Goal: Task Accomplishment & Management: Use online tool/utility

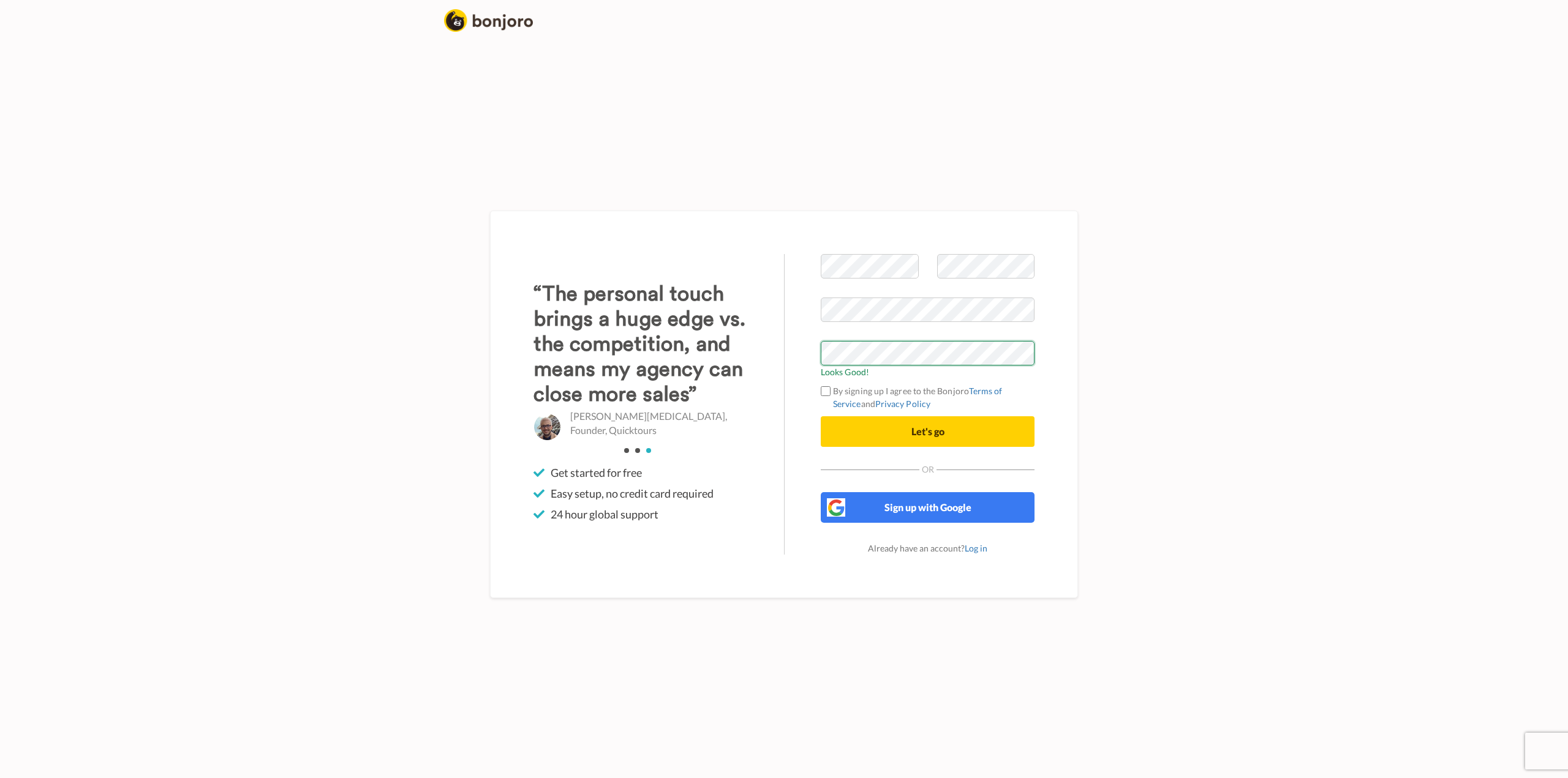
click at [757, 381] on div "Welcome to Bonjoro Looks Good! By signing up I agree to the Bonjoro Terms of Se…" at bounding box center [784, 404] width 588 height 387
click at [1135, 309] on div "Welcome to Bonjoro Looks Good! By signing up I agree to the Bonjoro Terms of Se…" at bounding box center [784, 404] width 717 height 748
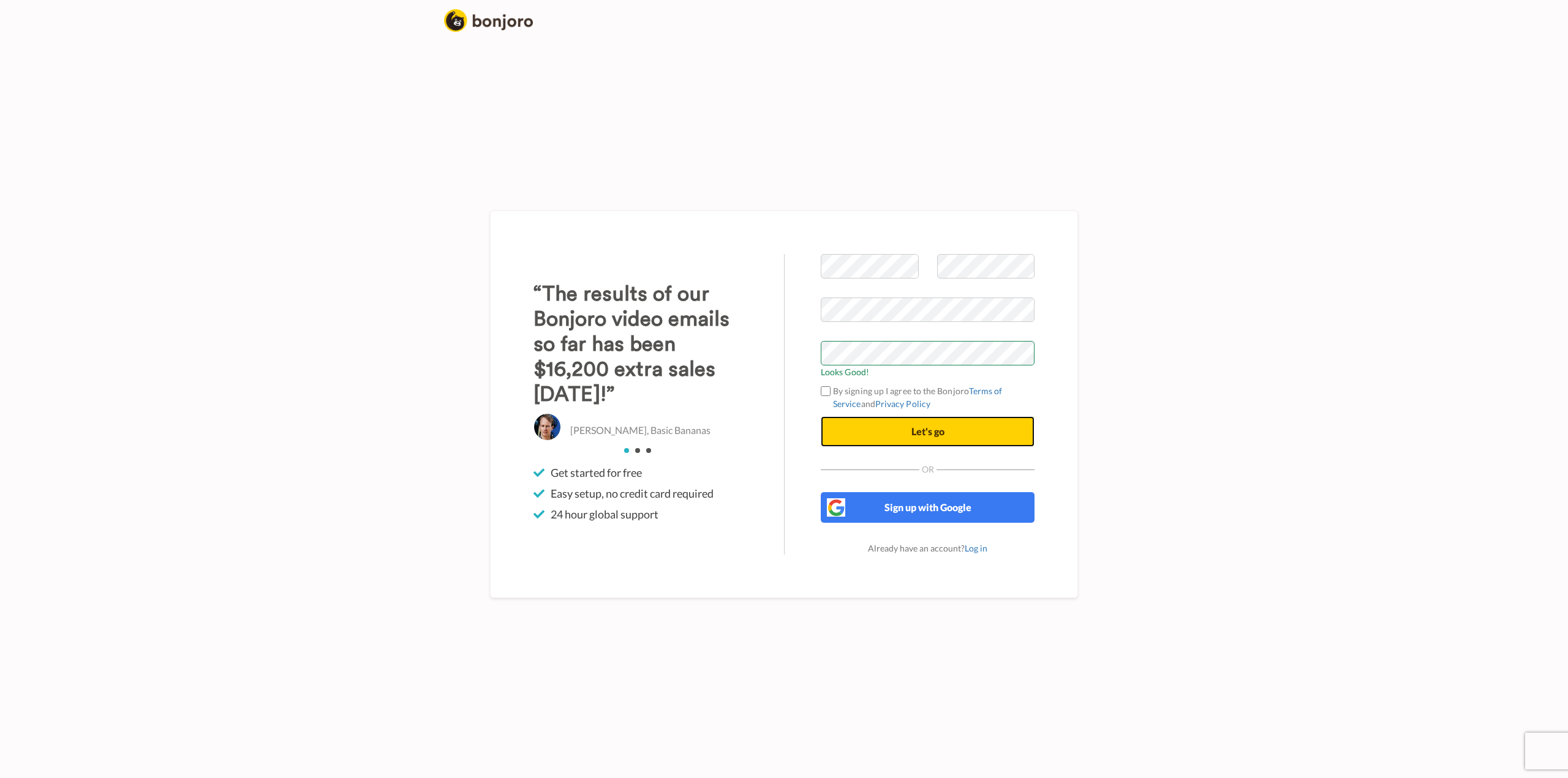
click at [944, 435] on span "Let's go" at bounding box center [928, 431] width 33 height 11
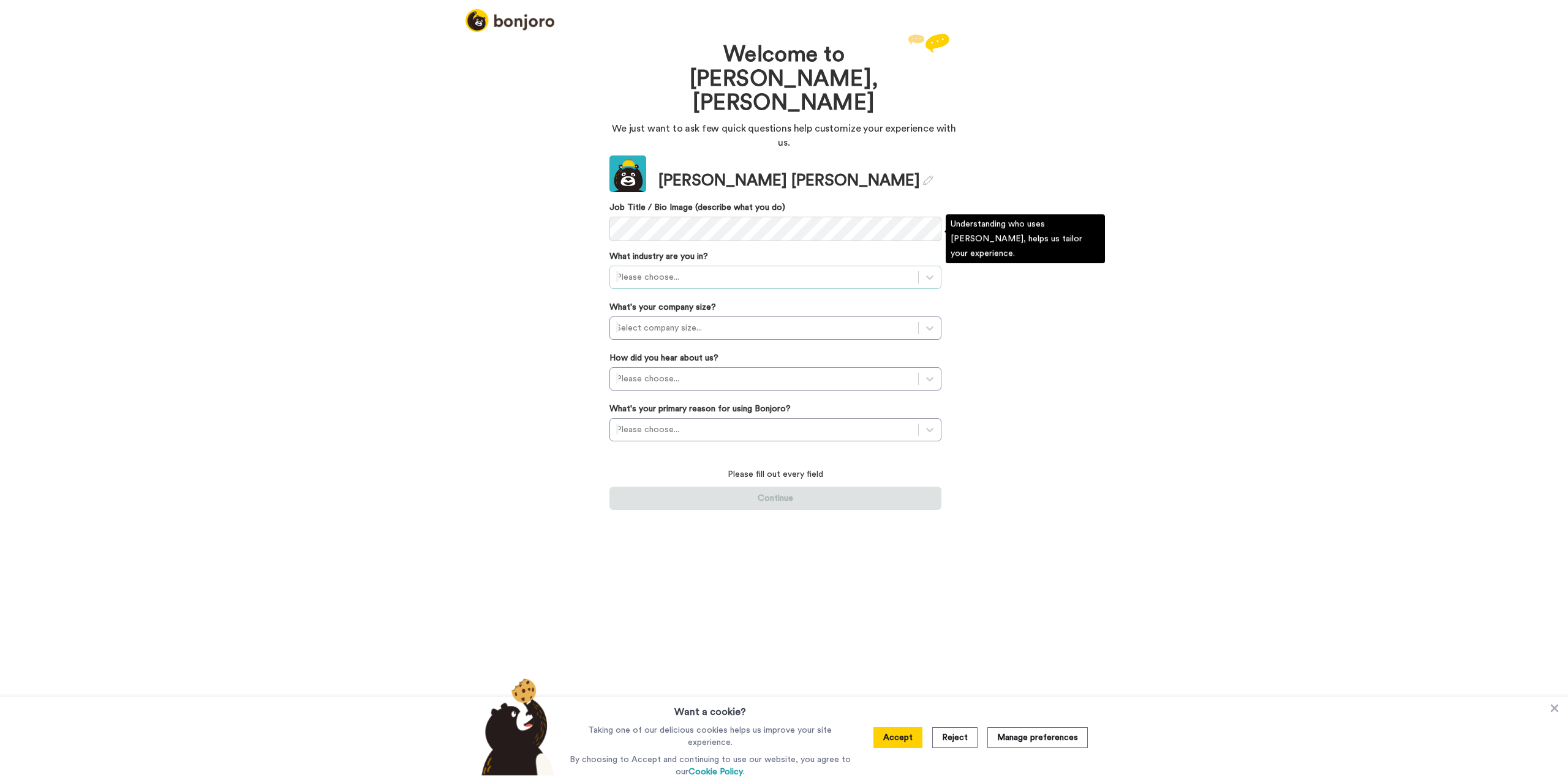
click at [759, 270] on div at bounding box center [764, 277] width 296 height 14
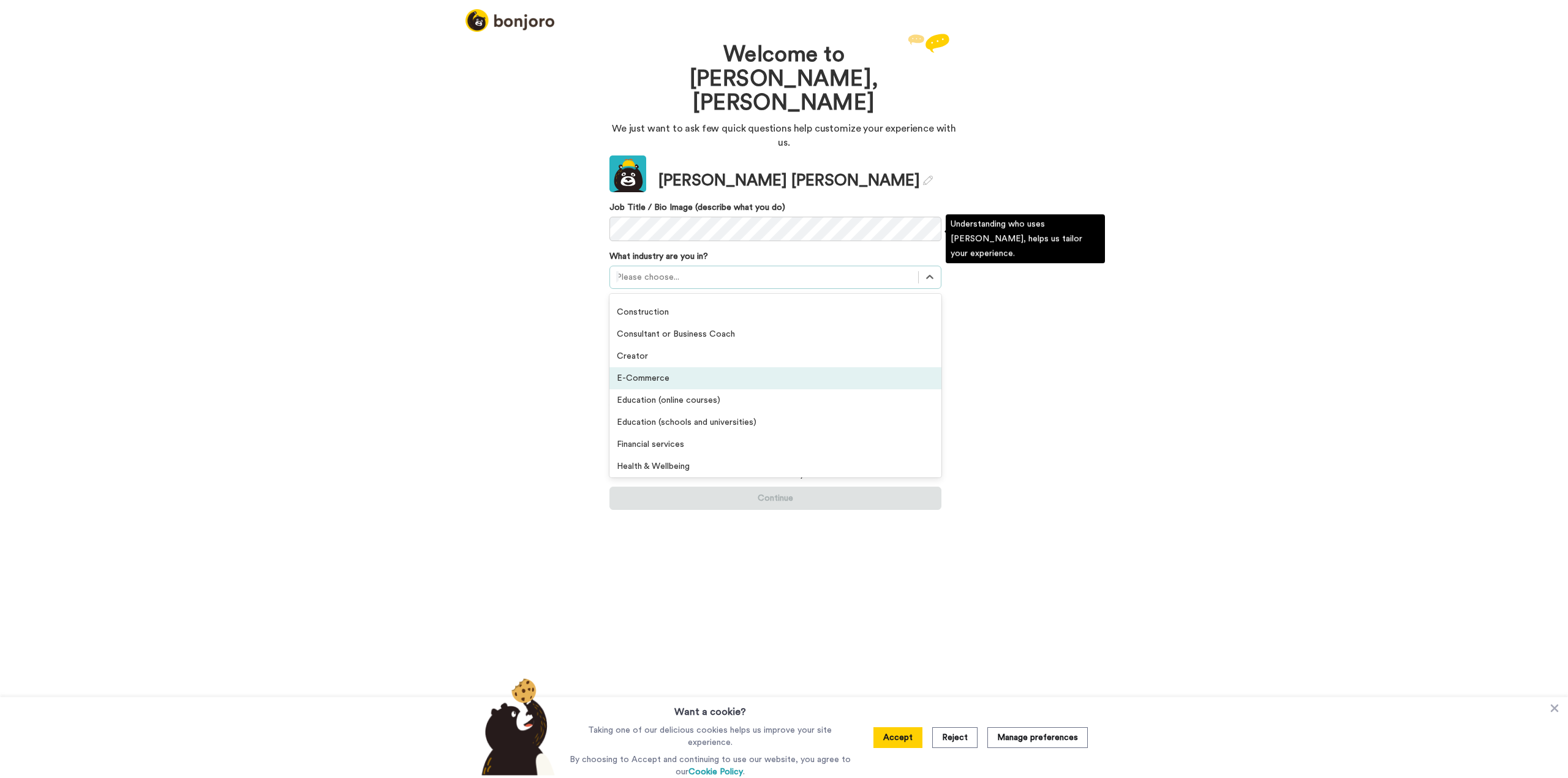
scroll to position [123, 0]
click at [671, 372] on div "Financial services" at bounding box center [775, 383] width 332 height 22
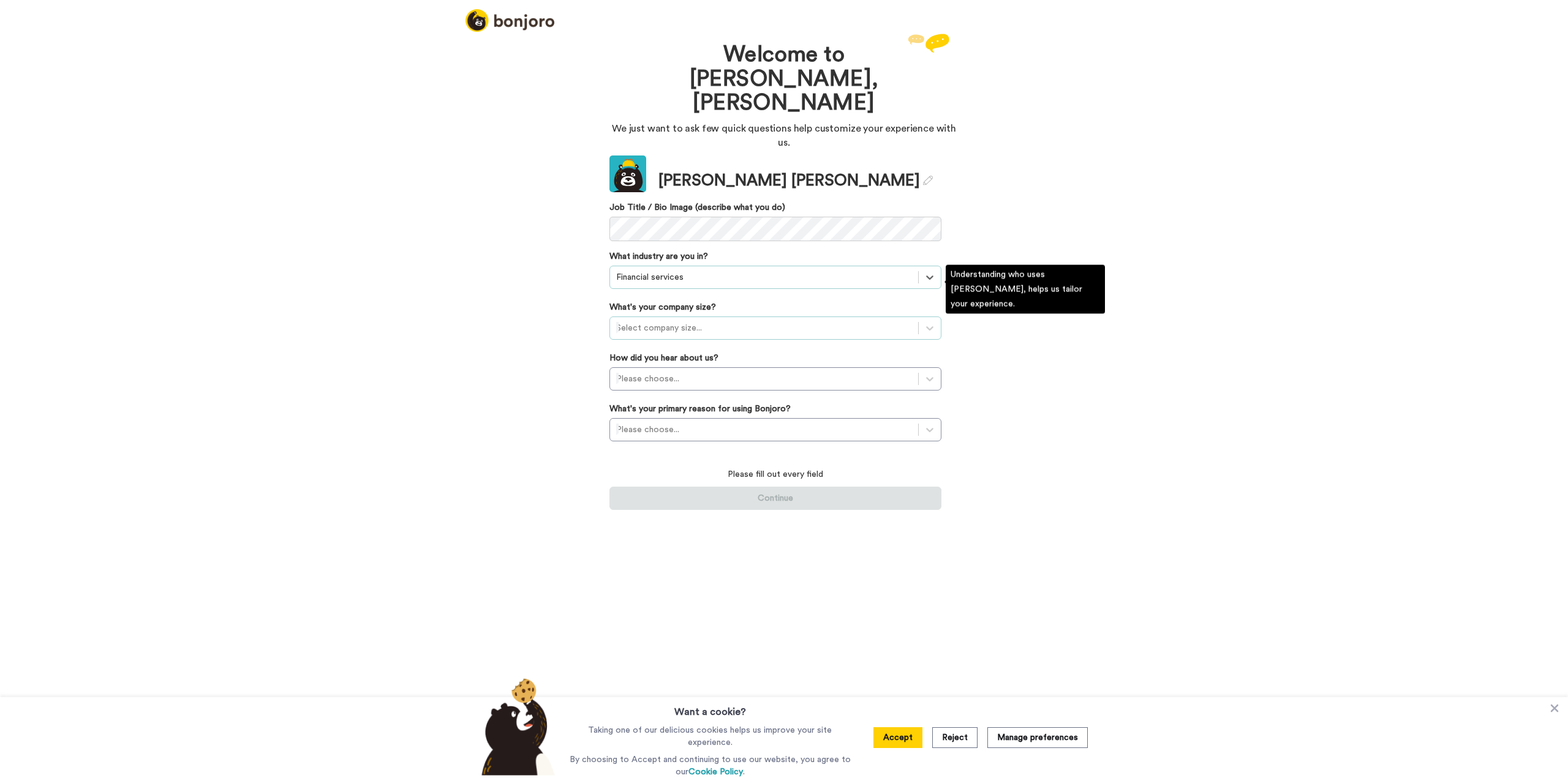
click at [695, 321] on div at bounding box center [764, 328] width 296 height 14
click at [695, 347] on div "1-10 employees" at bounding box center [775, 358] width 332 height 22
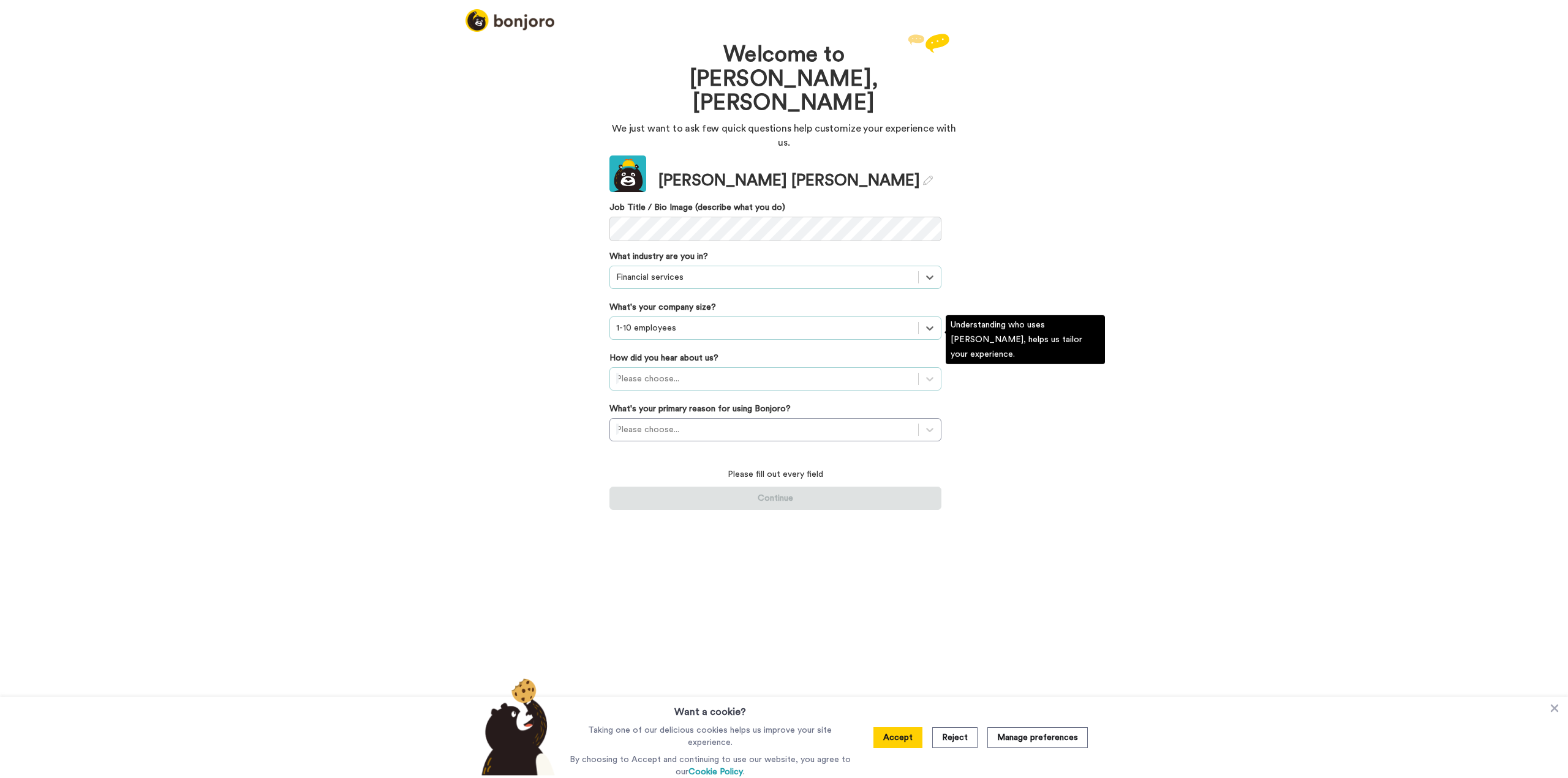
click at [700, 372] on div at bounding box center [764, 378] width 296 height 14
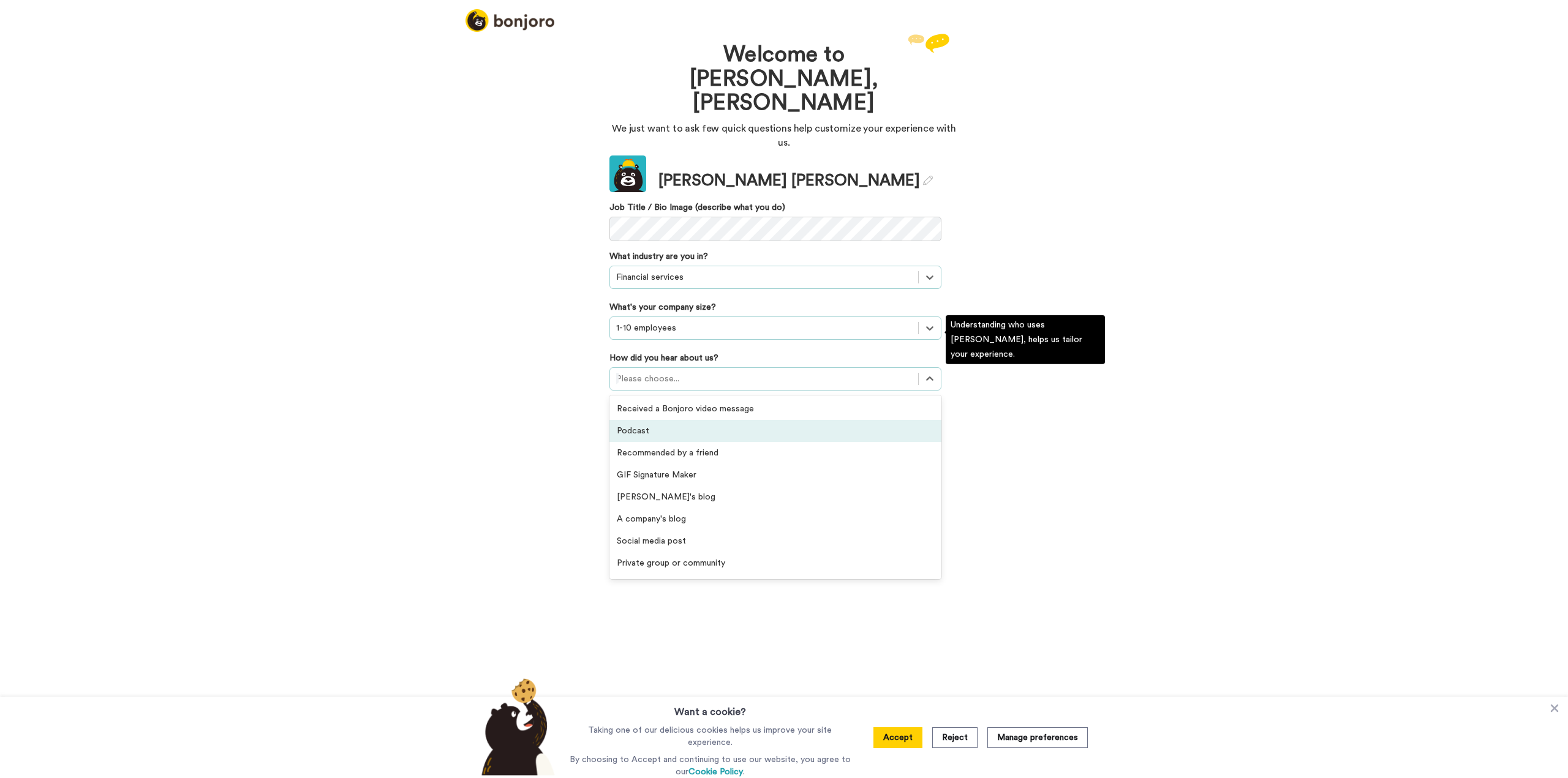
click at [682, 420] on div "Podcast" at bounding box center [775, 431] width 332 height 22
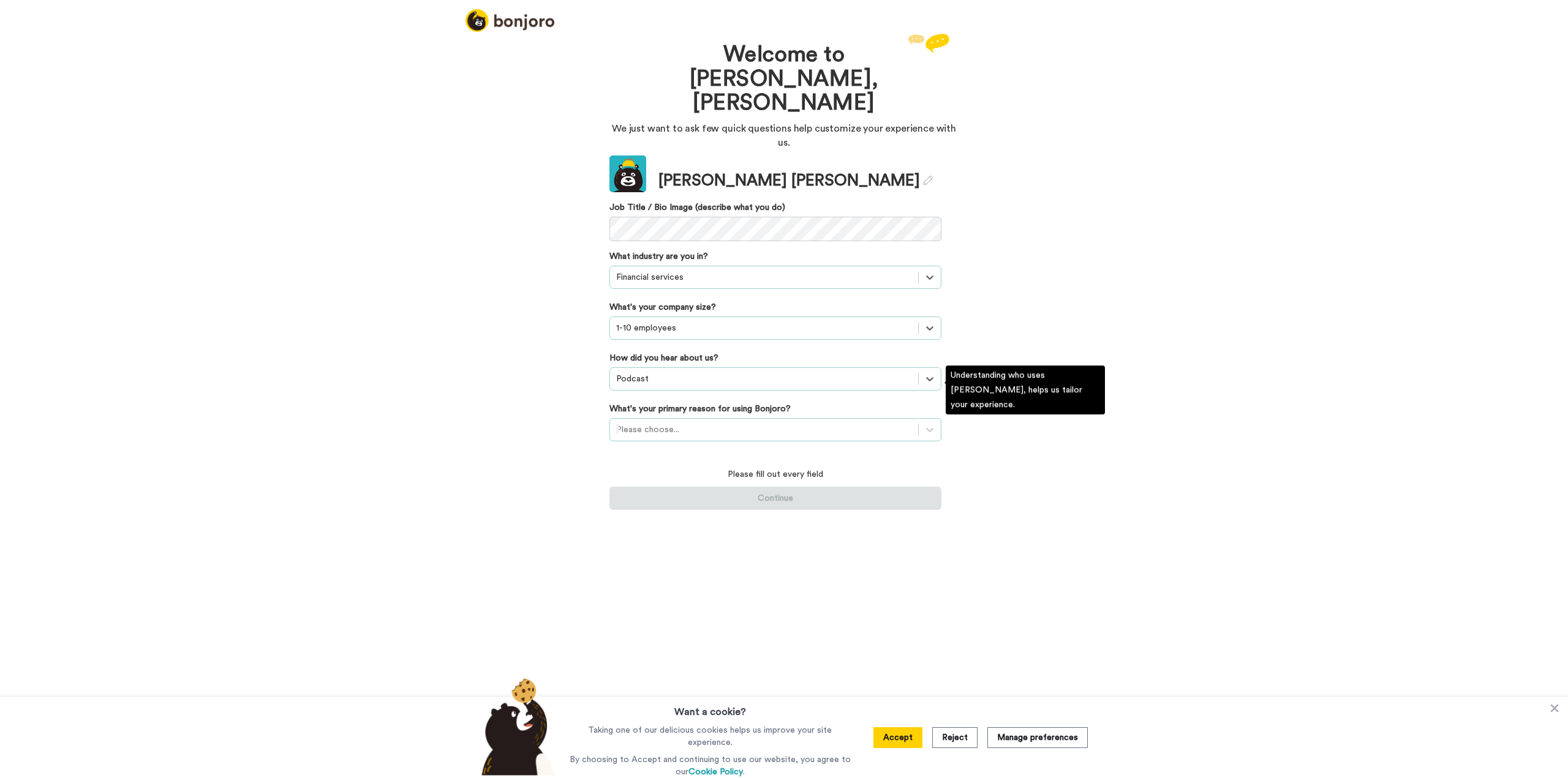
click at [697, 422] on div at bounding box center [764, 429] width 296 height 14
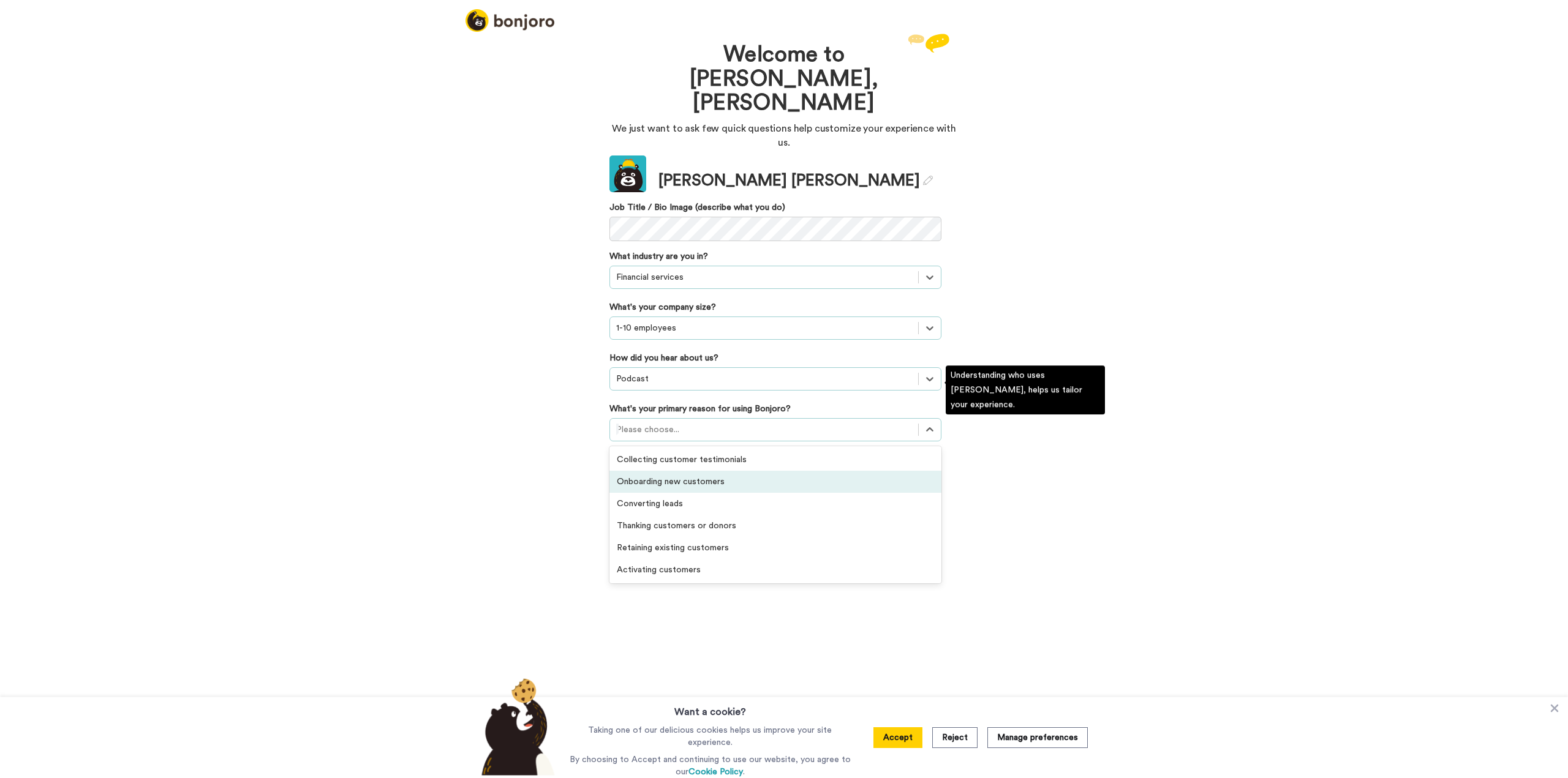
click at [692, 471] on div "Onboarding new customers" at bounding box center [775, 481] width 332 height 22
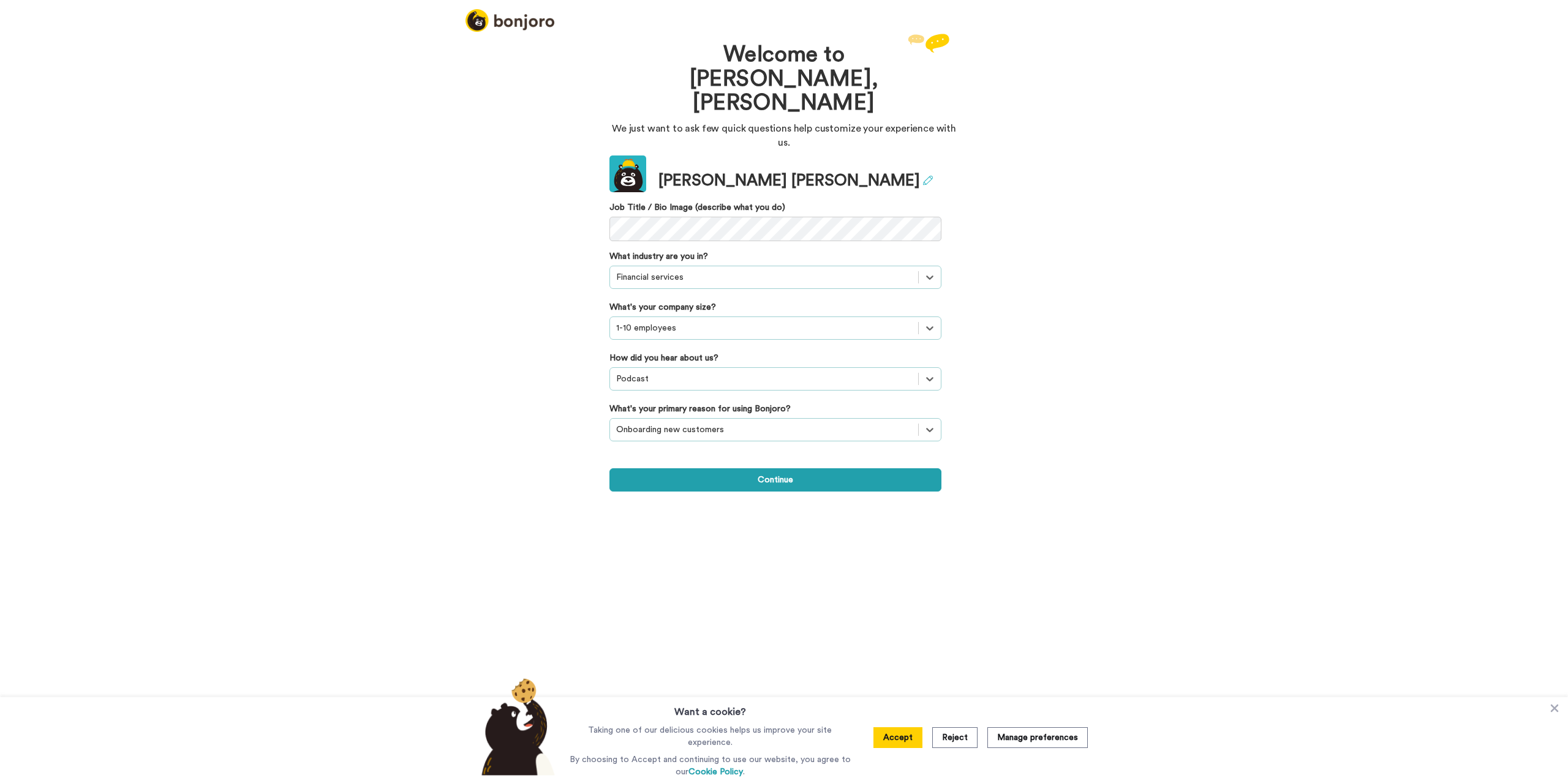
click at [923, 176] on icon at bounding box center [927, 180] width 10 height 10
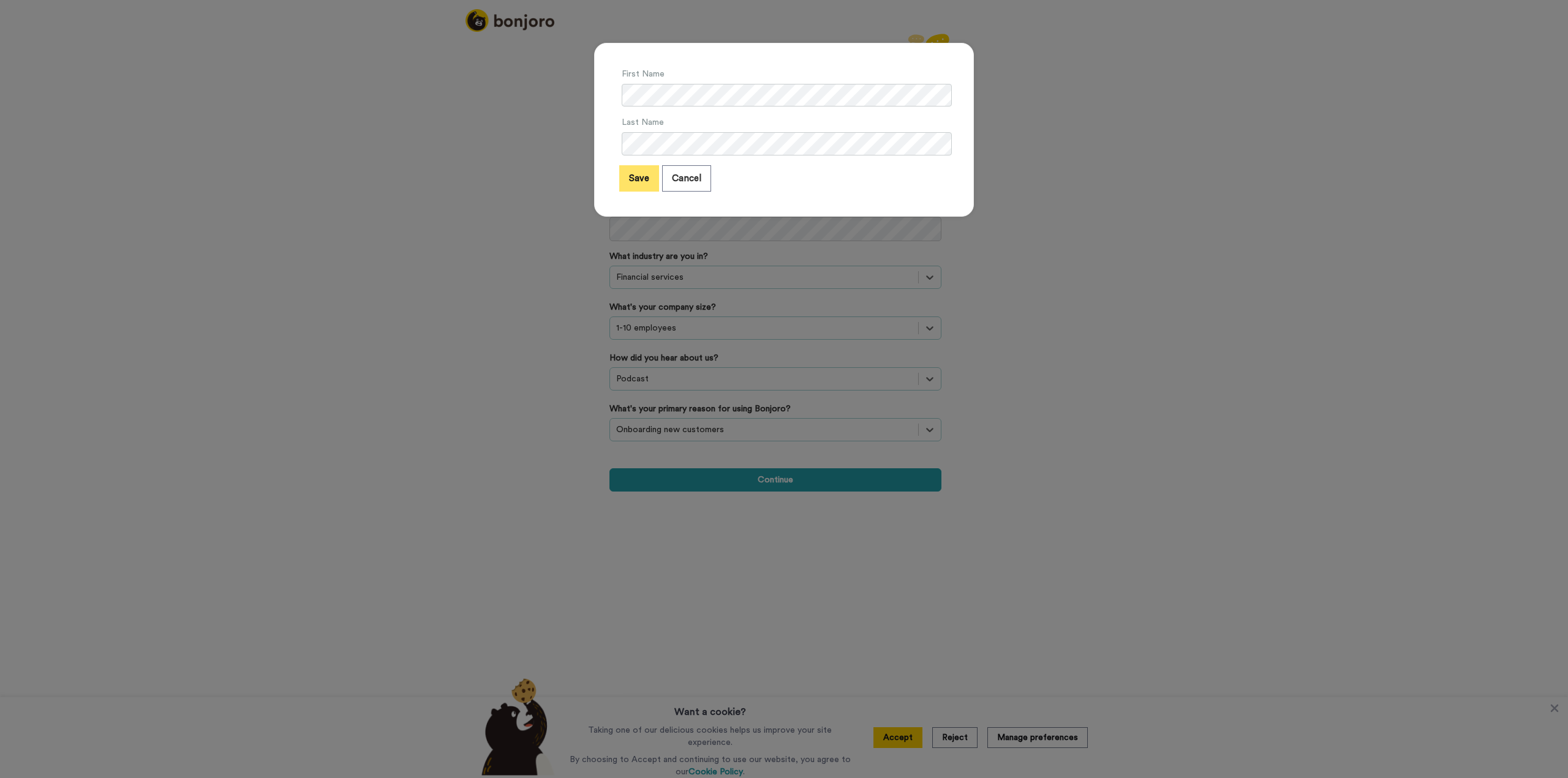
click at [641, 181] on button "Save" at bounding box center [639, 178] width 40 height 26
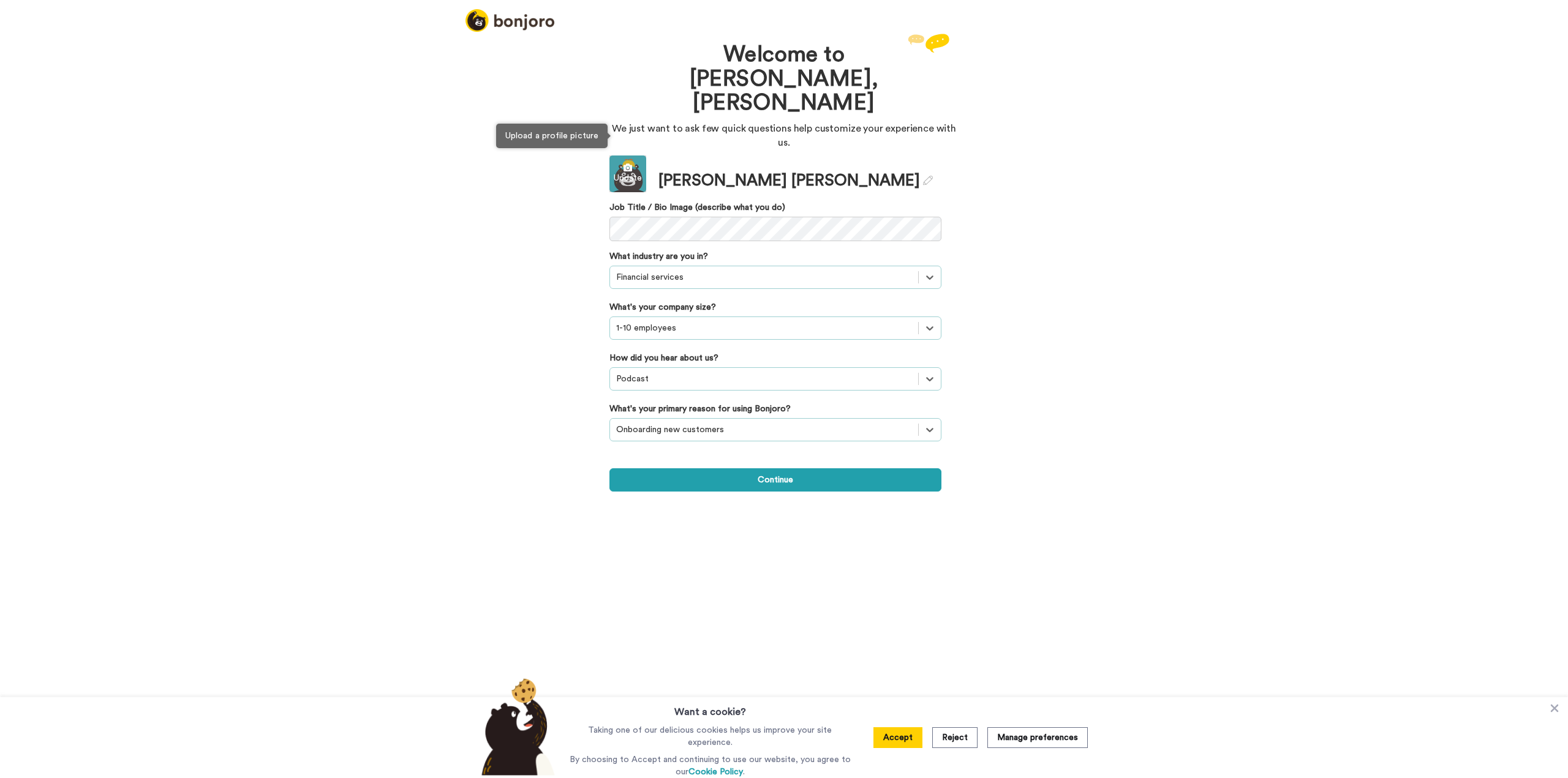
click at [628, 172] on div "Update" at bounding box center [628, 178] width 37 height 12
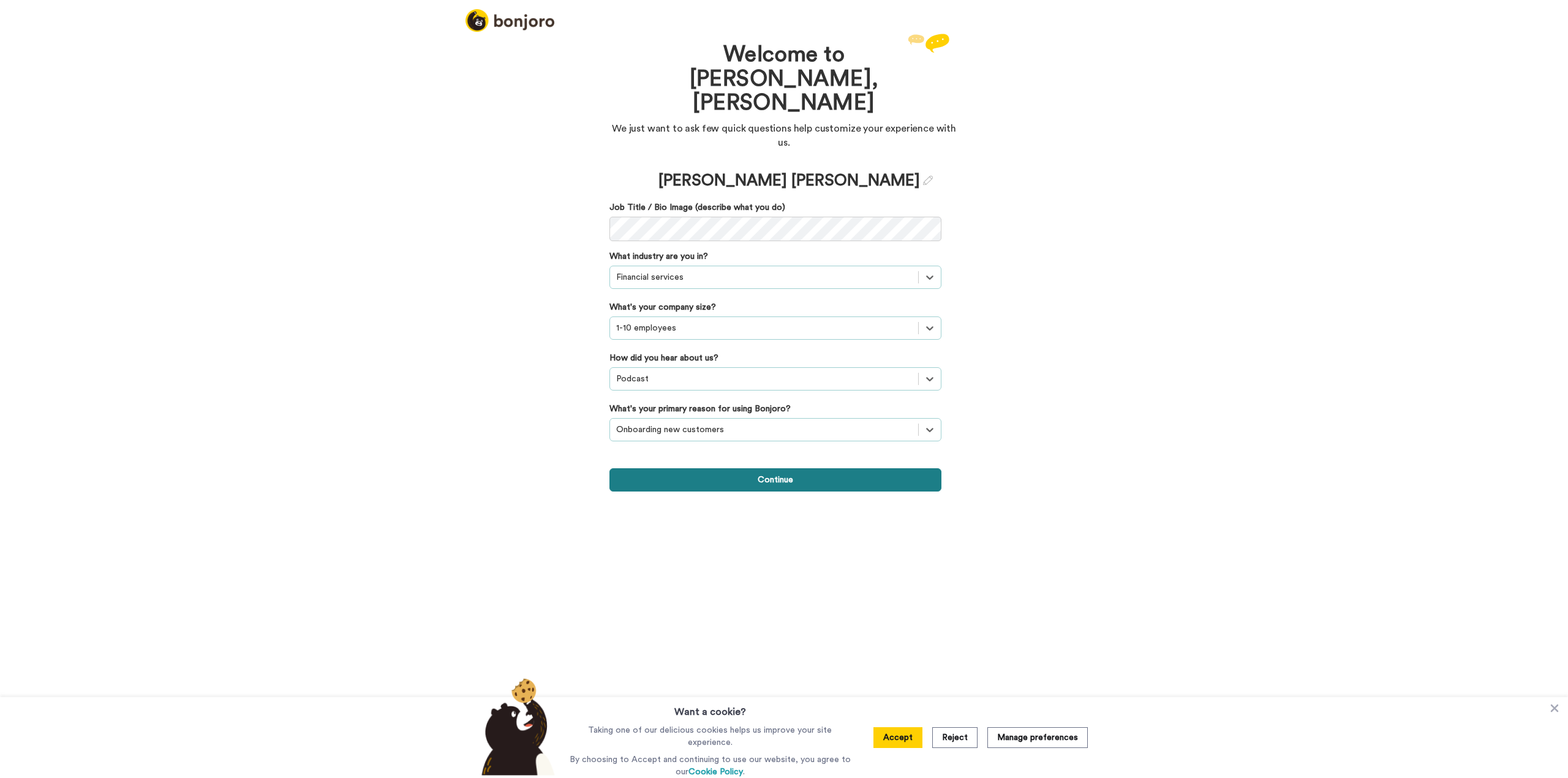
click at [832, 468] on button "Continue" at bounding box center [775, 480] width 332 height 23
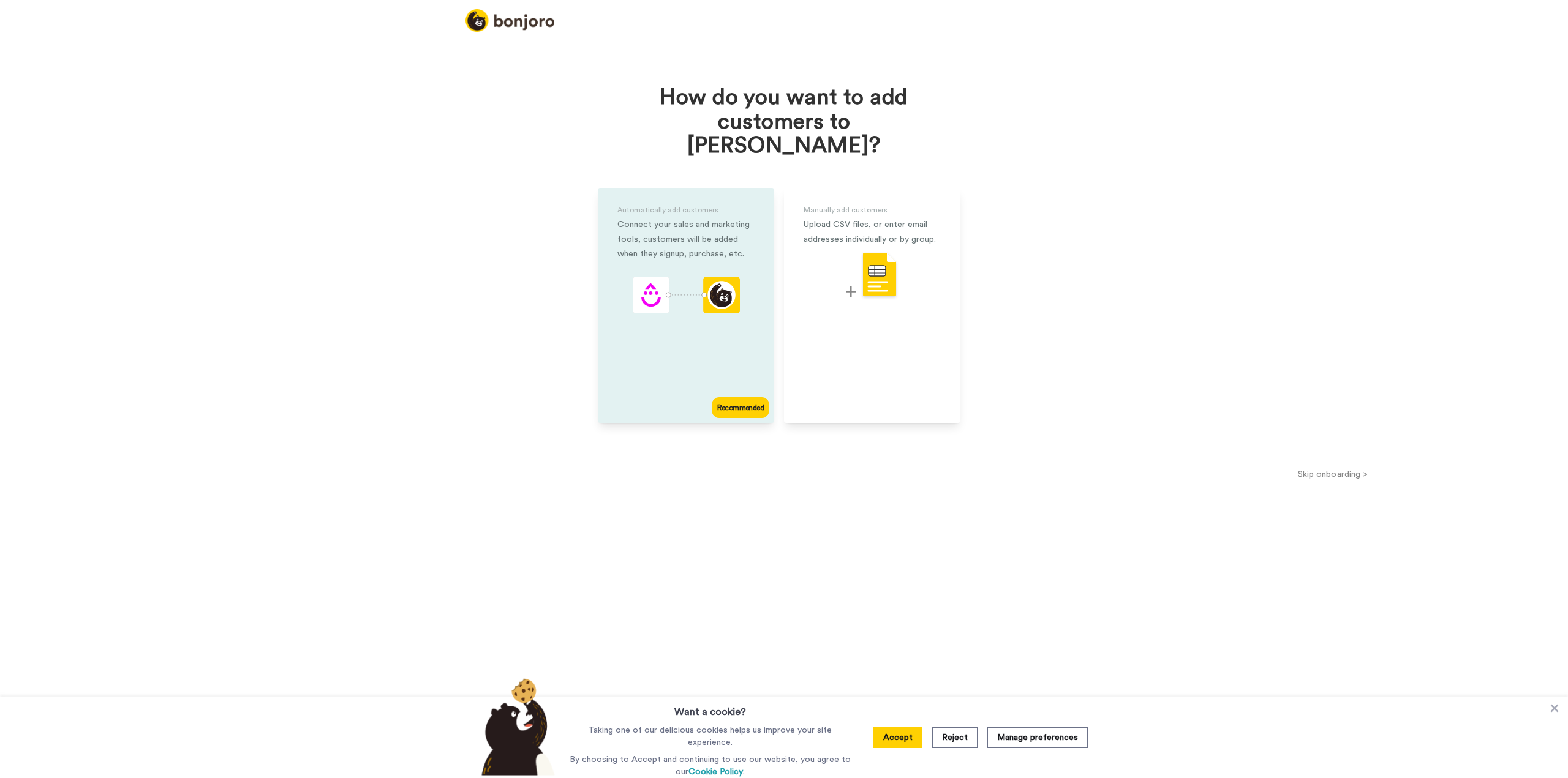
click at [740, 397] on div "Recommended" at bounding box center [740, 408] width 58 height 21
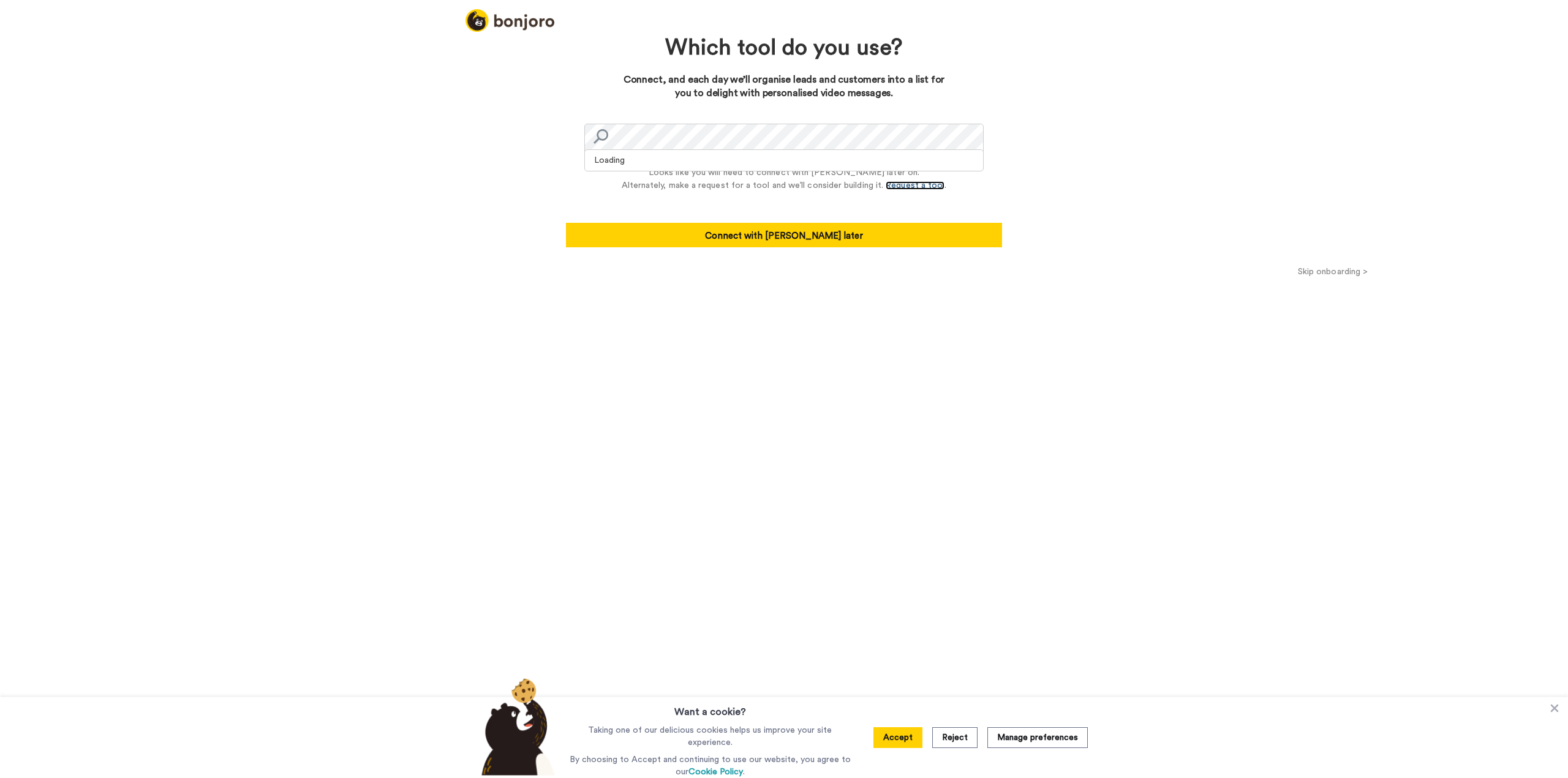
click at [904, 183] on link "Request a tool" at bounding box center [915, 185] width 59 height 8
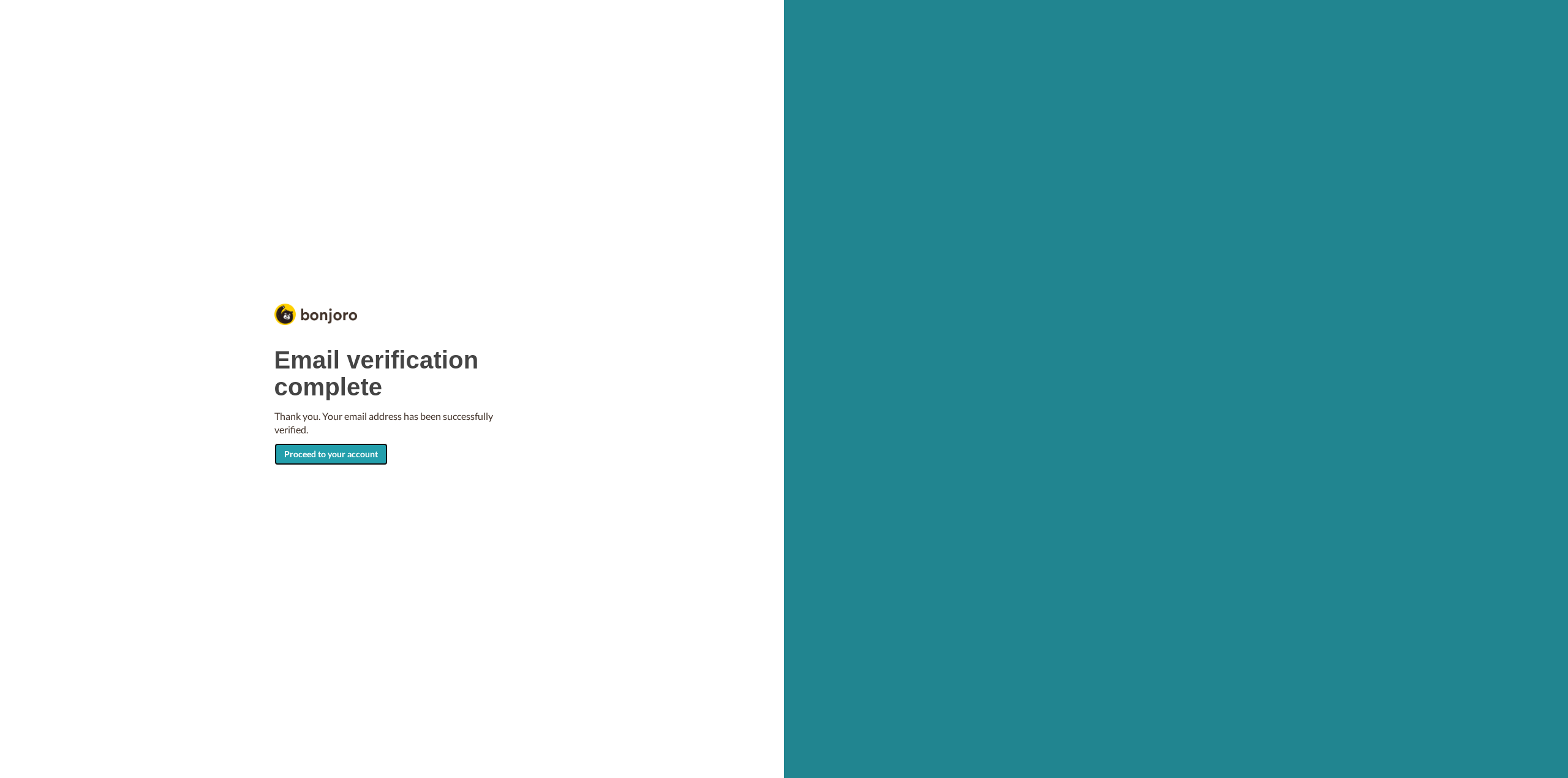
click at [345, 453] on link "Proceed to your account" at bounding box center [332, 454] width 114 height 22
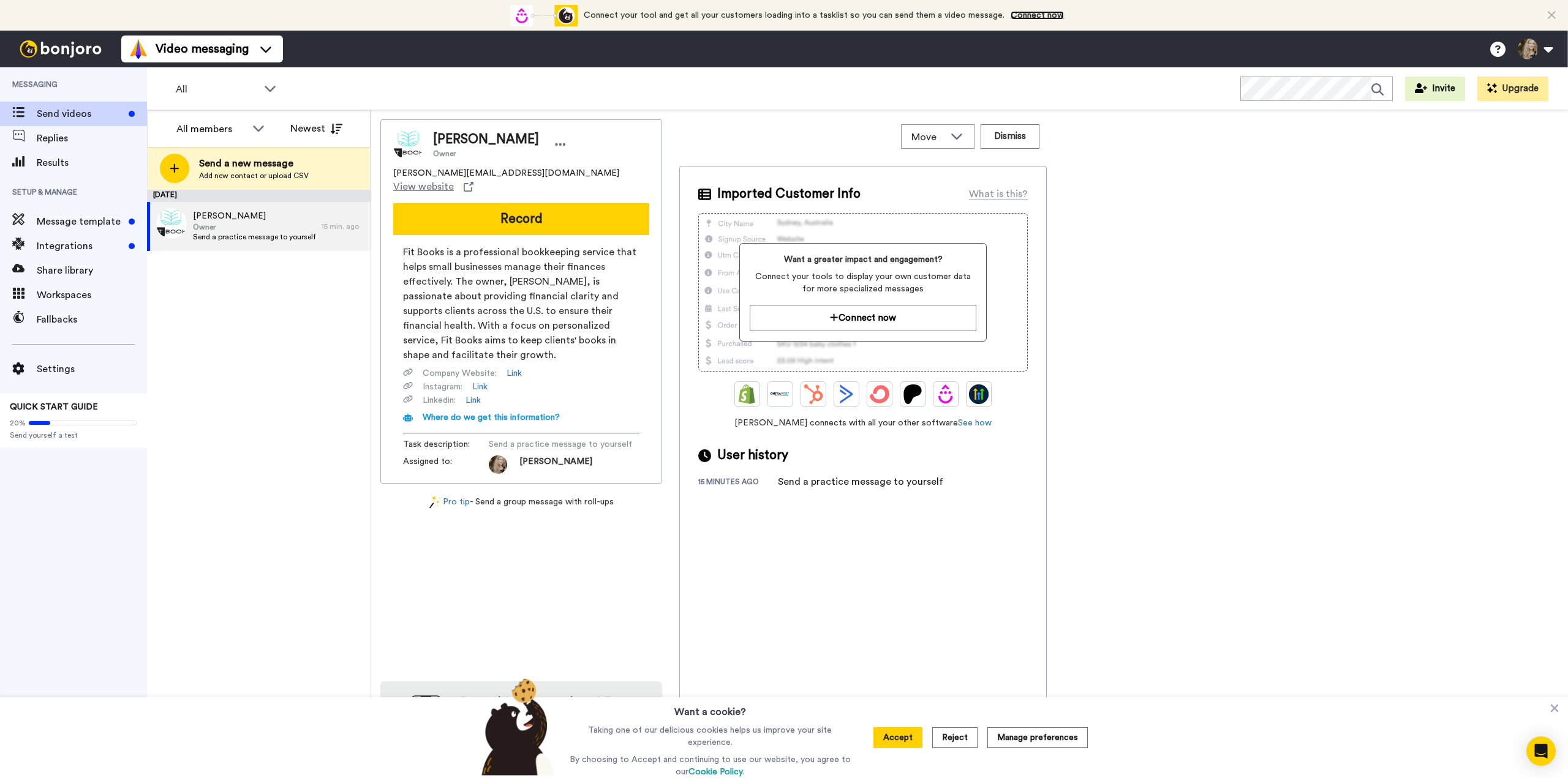
click at [1043, 14] on link "Connect now" at bounding box center [1037, 15] width 53 height 8
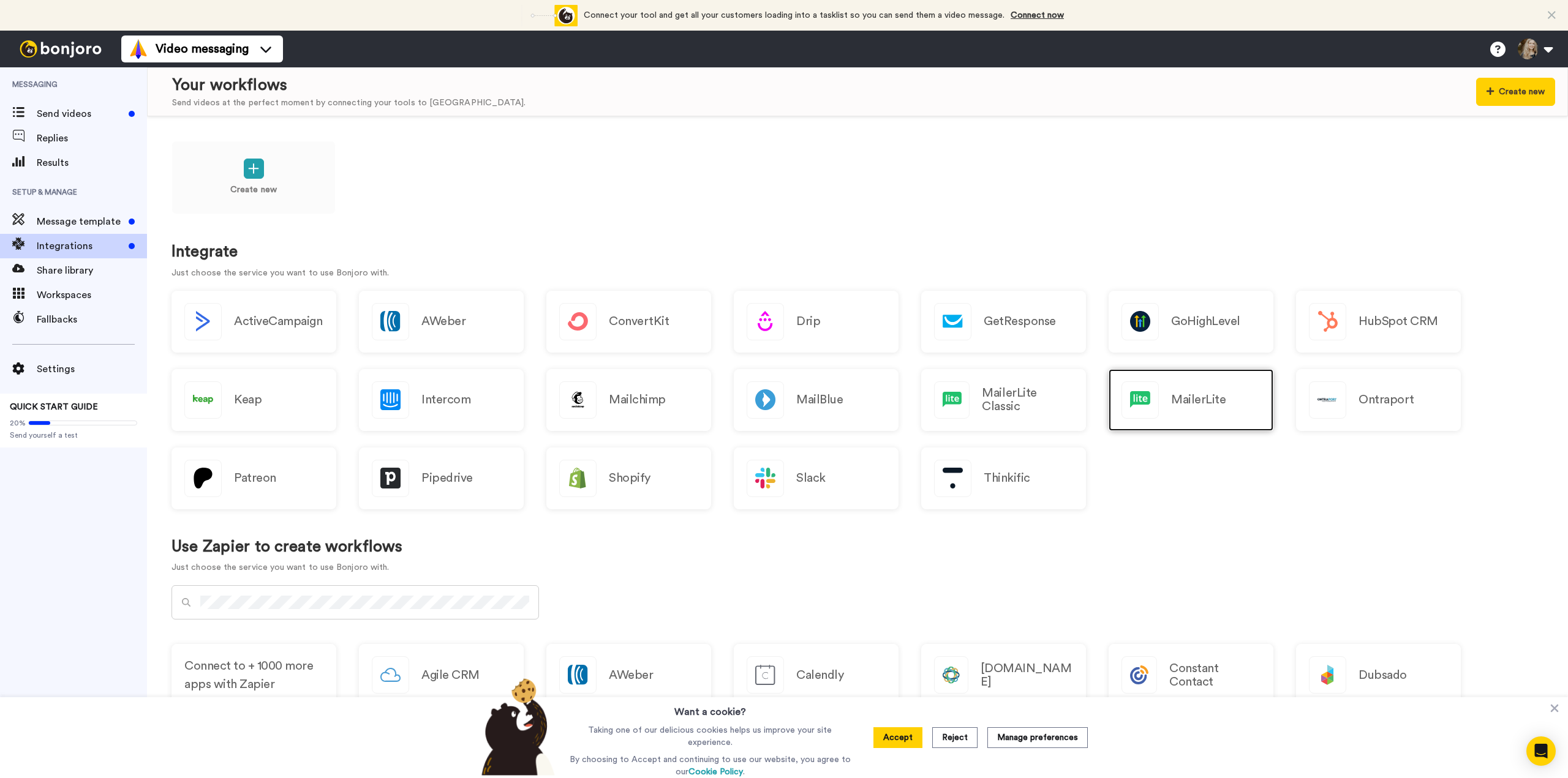
click at [1201, 406] on h2 "MailerLite" at bounding box center [1199, 400] width 55 height 14
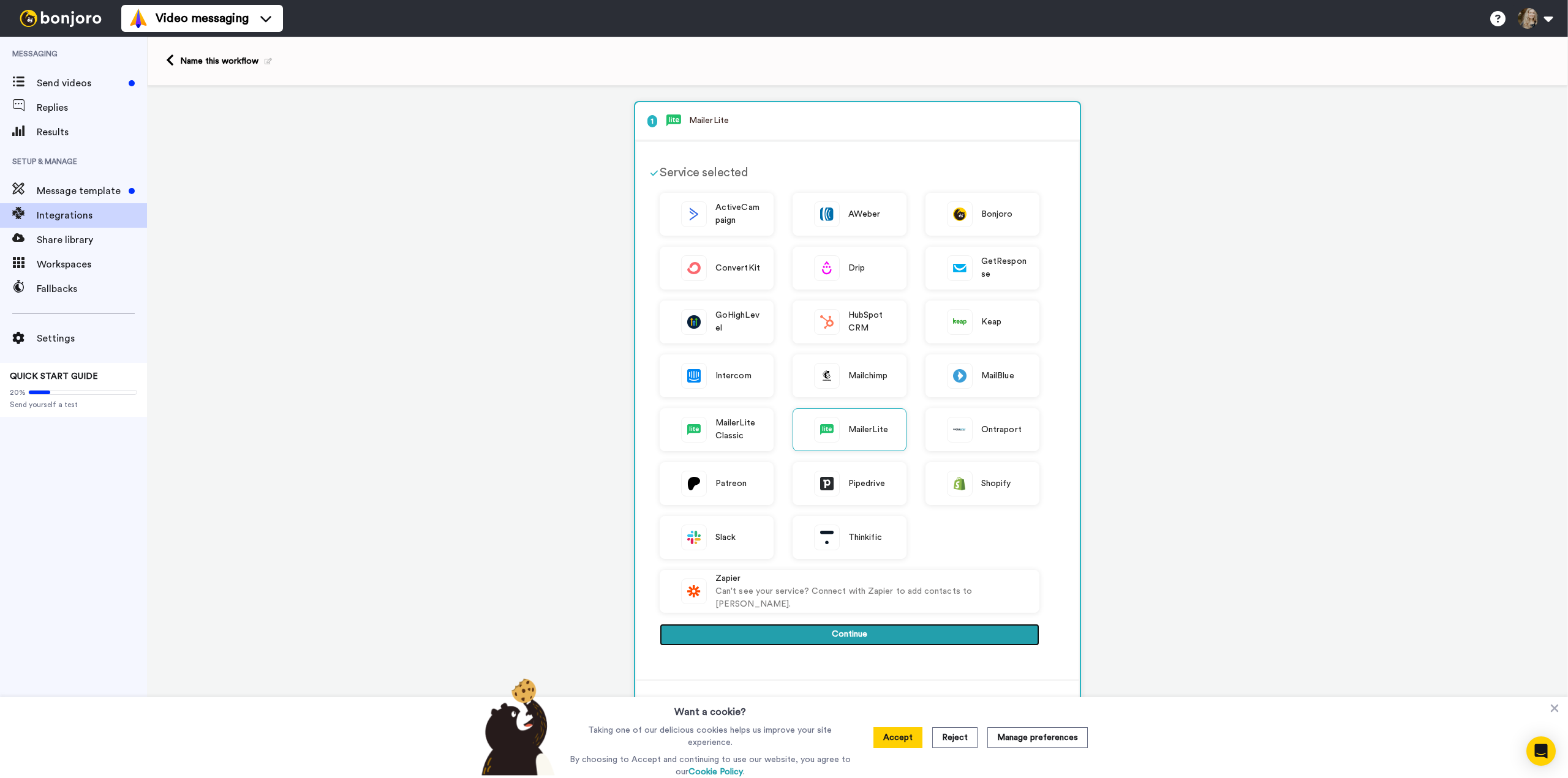
click at [876, 636] on button "Continue" at bounding box center [849, 635] width 380 height 22
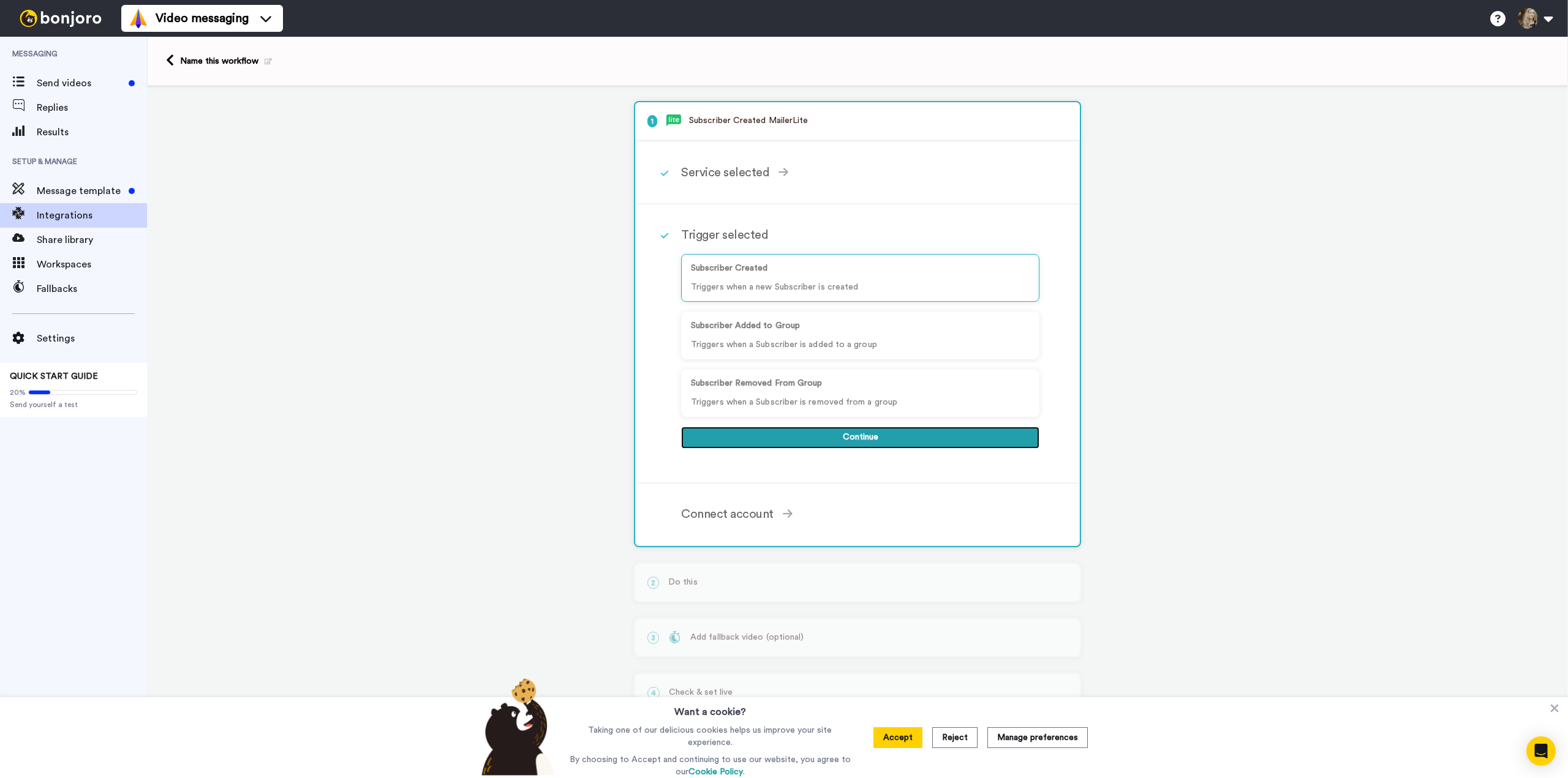
click at [876, 440] on button "Continue" at bounding box center [860, 437] width 358 height 22
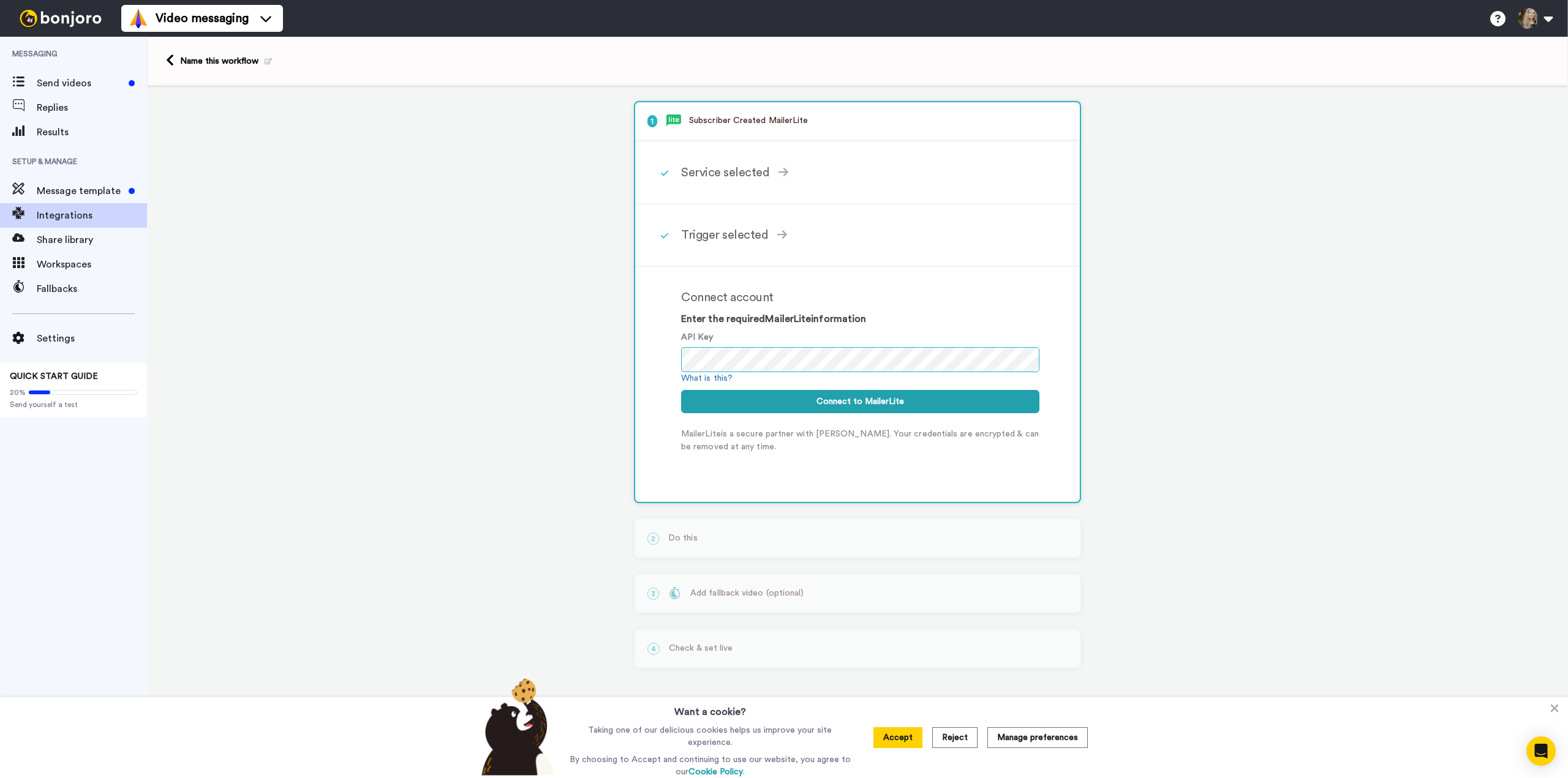
scroll to position [0, 4503]
click at [877, 401] on button "Connect to MailerLite" at bounding box center [860, 401] width 358 height 23
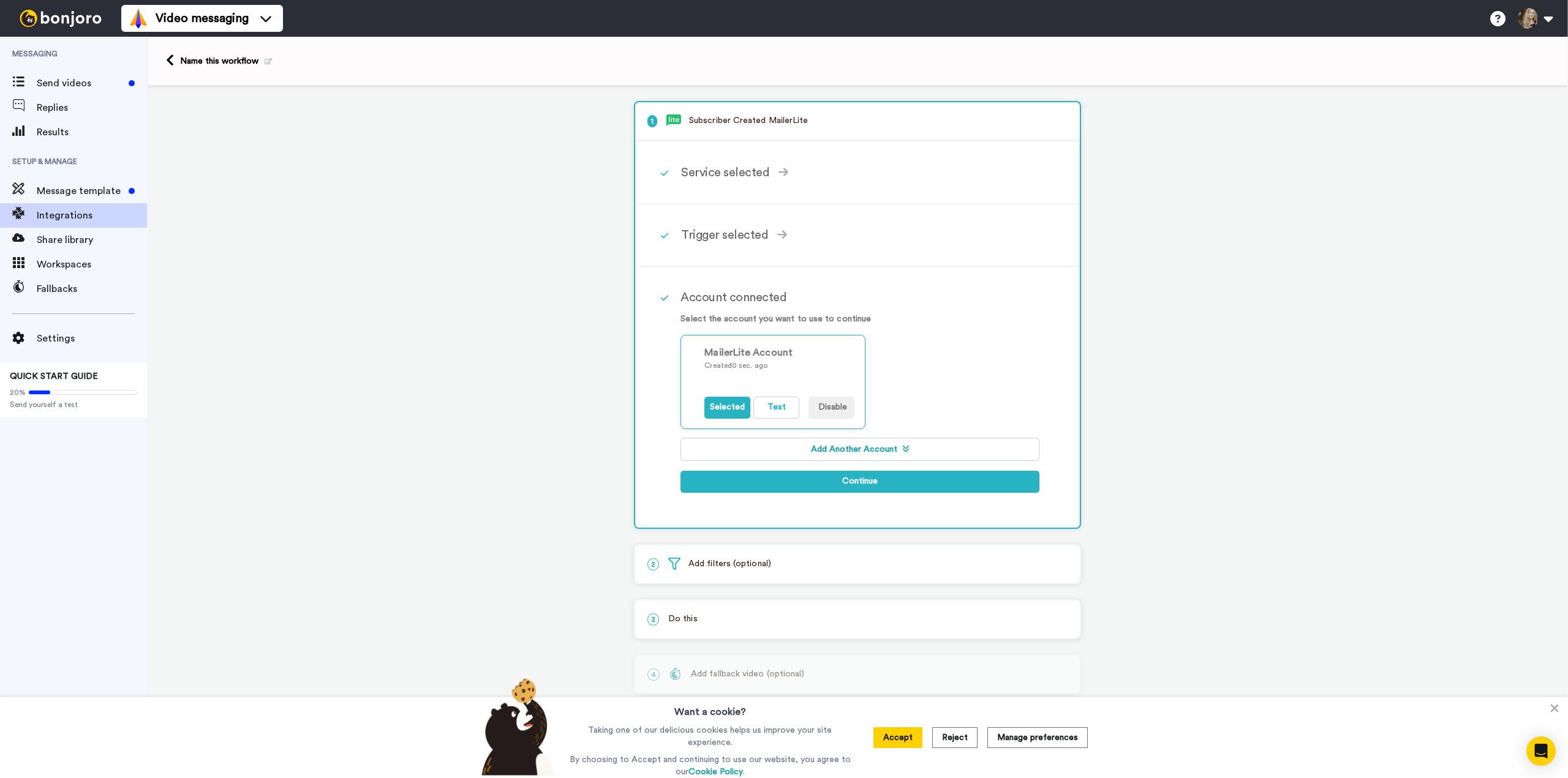
click at [890, 281] on div "Account connected Select the account you want to use to continue MailerLite Acc…" at bounding box center [874, 397] width 386 height 235
click at [724, 409] on button "Selected" at bounding box center [728, 407] width 46 height 22
click at [878, 484] on button "Continue" at bounding box center [860, 481] width 359 height 22
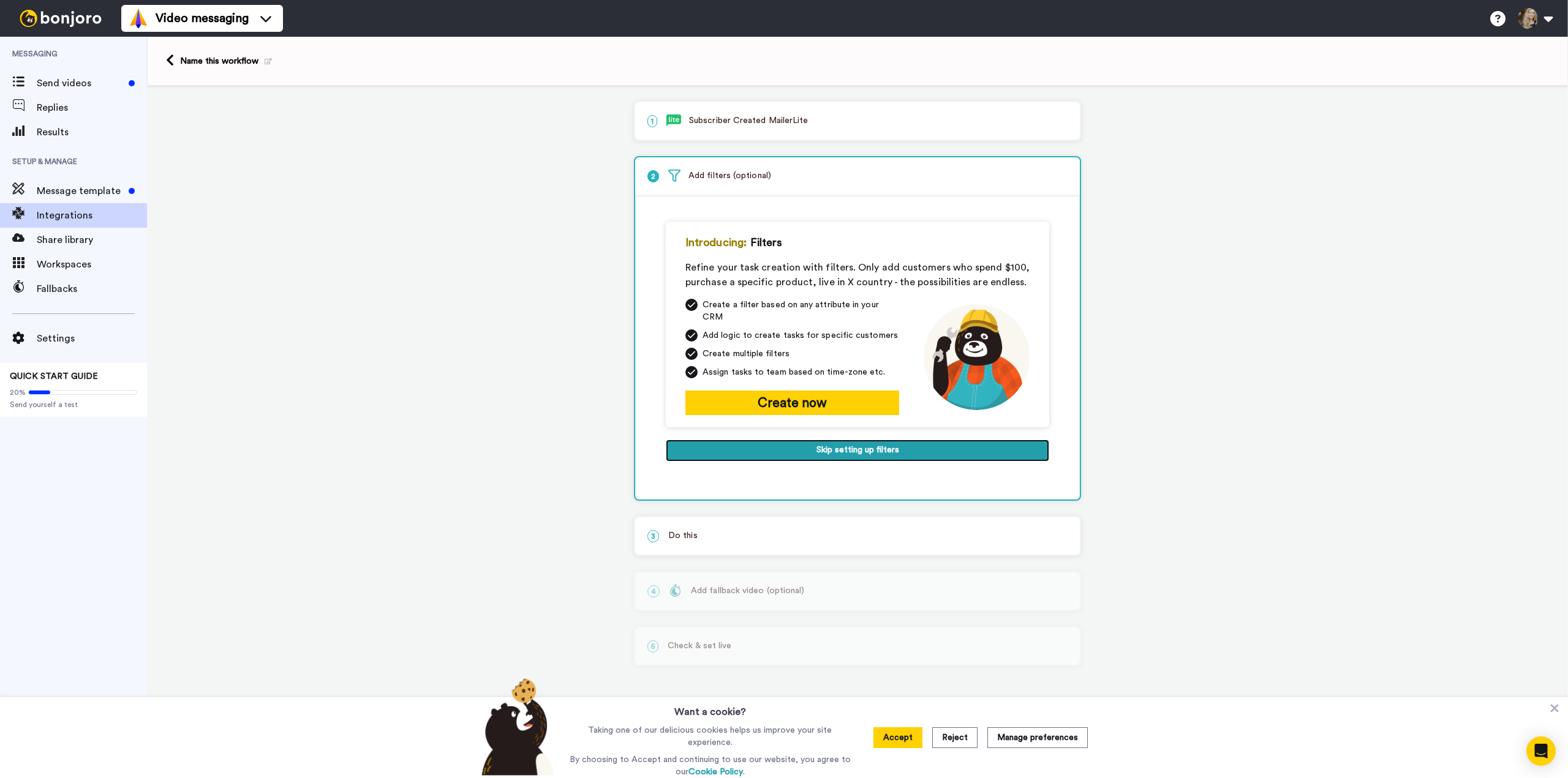
click at [875, 444] on button "Skip setting up filters" at bounding box center [858, 450] width 384 height 22
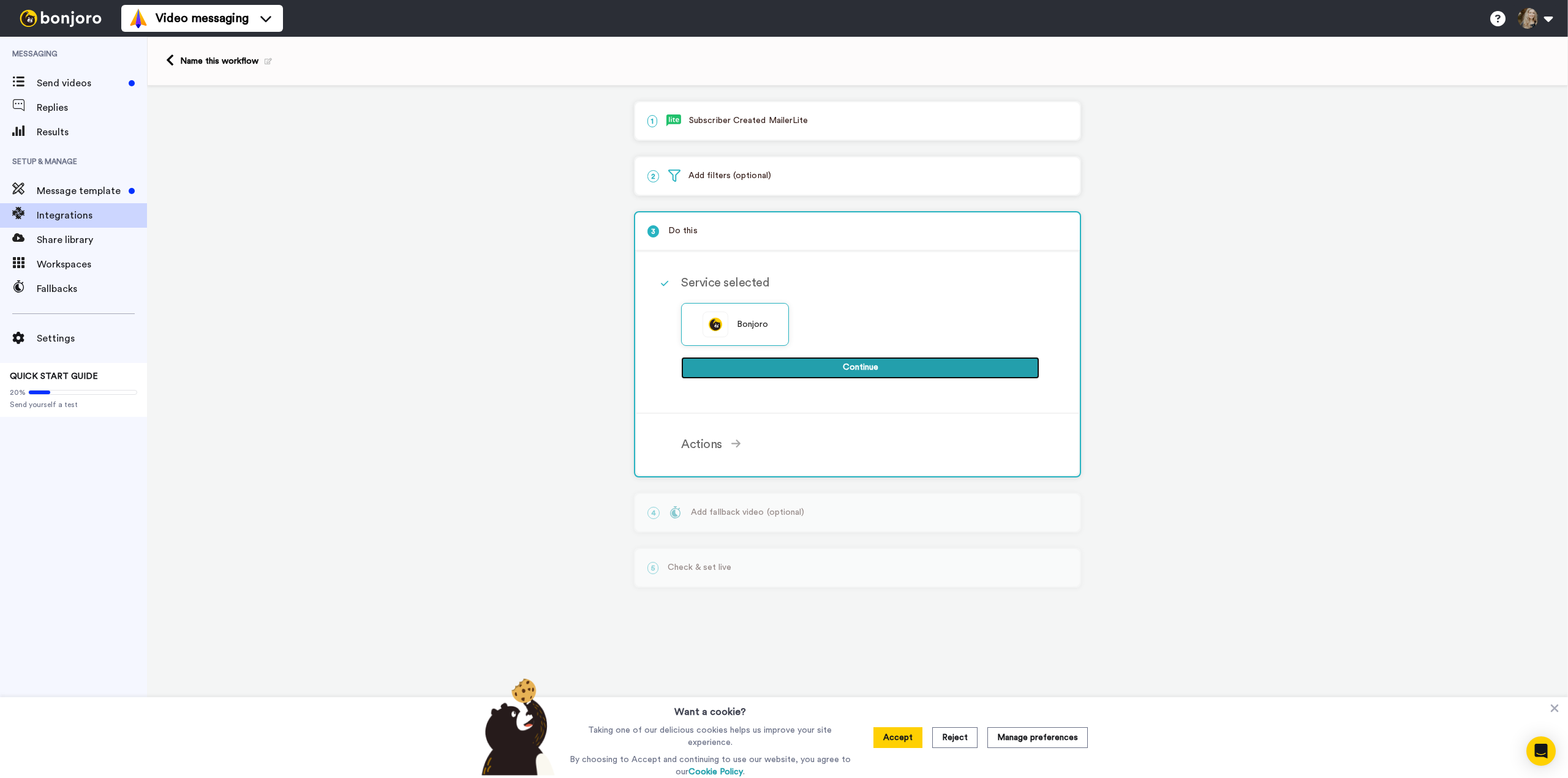
click at [871, 371] on button "Continue" at bounding box center [860, 368] width 358 height 22
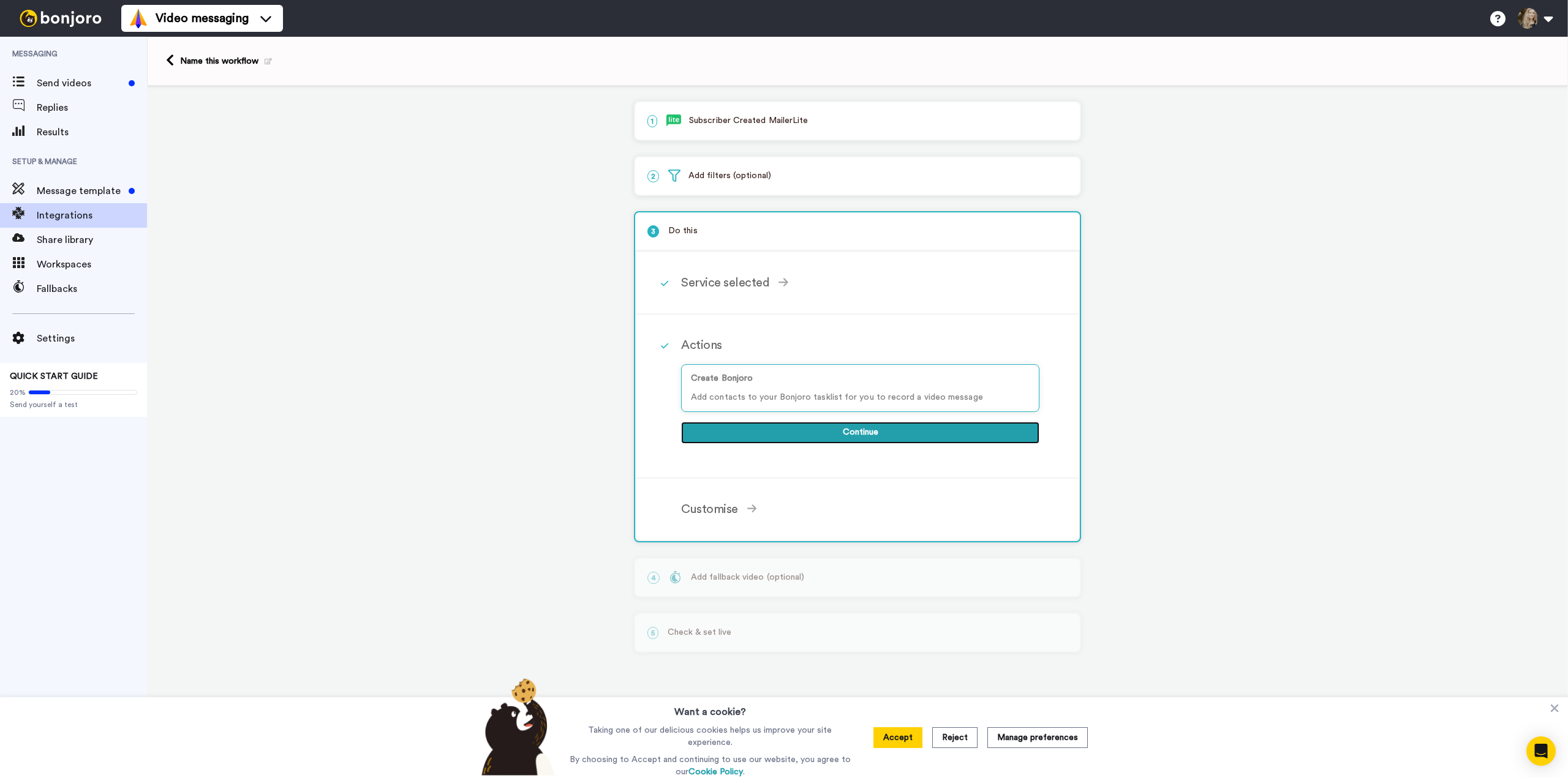
click at [868, 435] on button "Continue" at bounding box center [860, 433] width 358 height 22
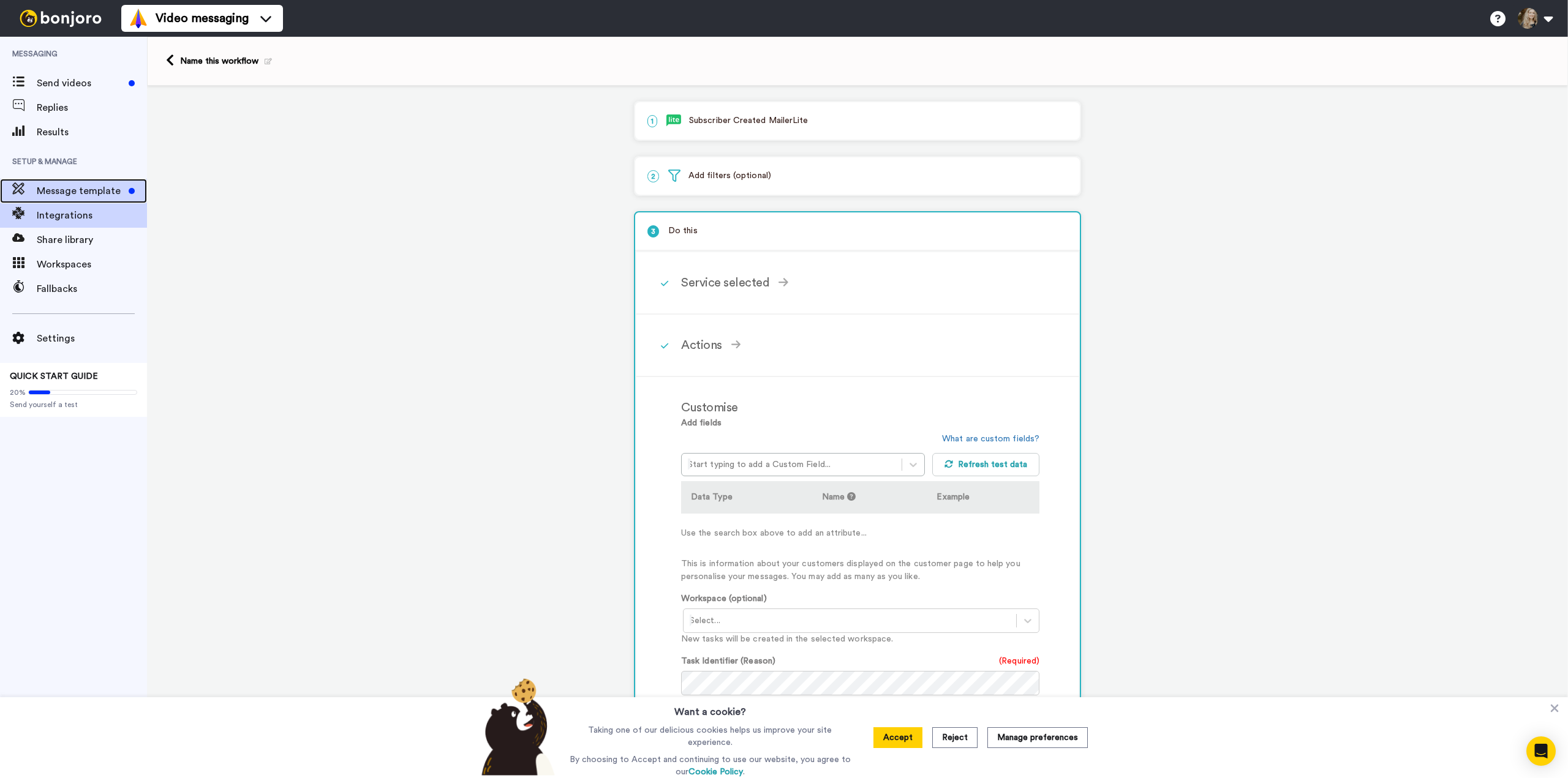
click at [70, 191] on span "Message template" at bounding box center [80, 191] width 87 height 14
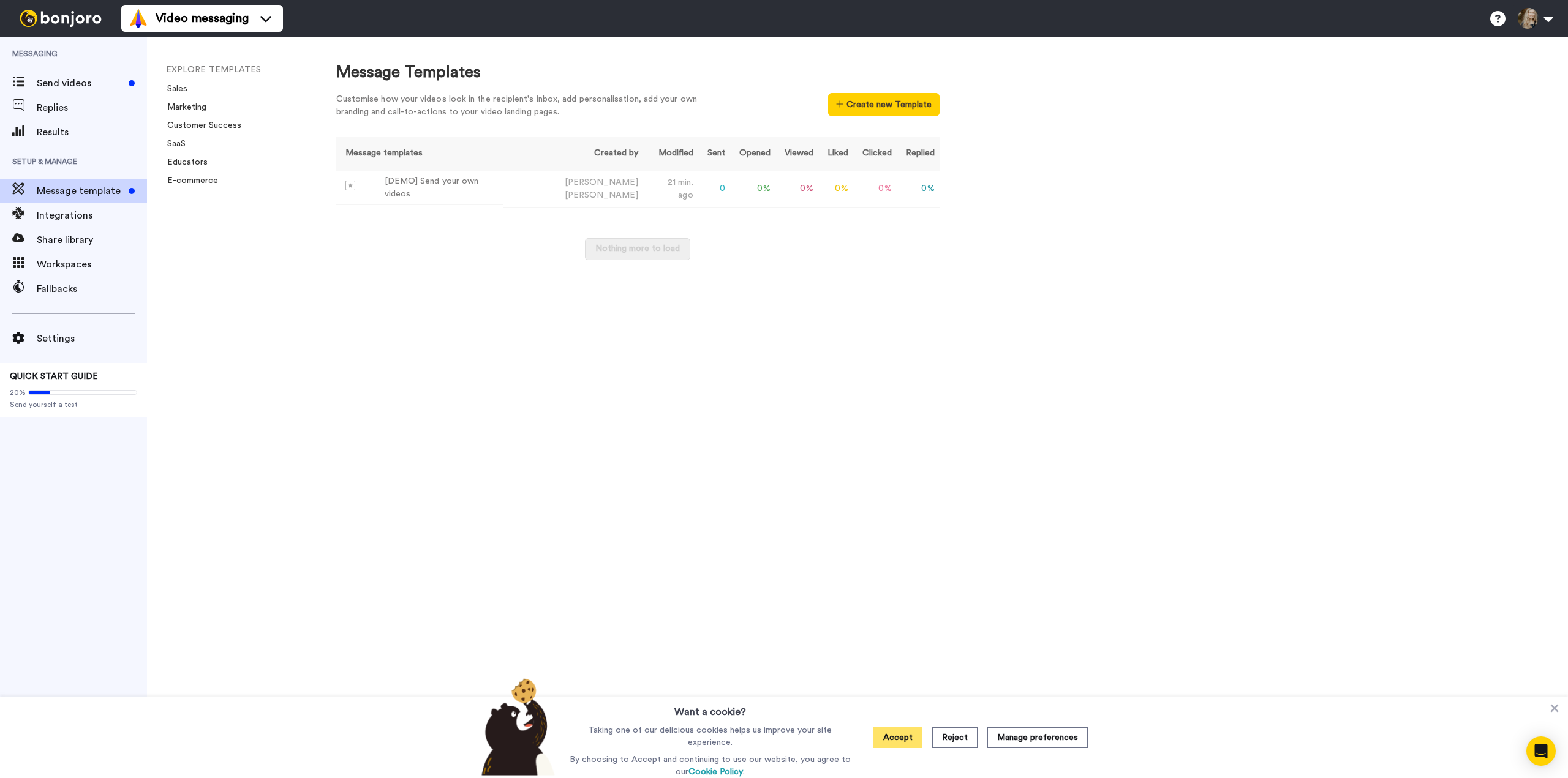
click at [913, 739] on button "Accept" at bounding box center [898, 738] width 49 height 21
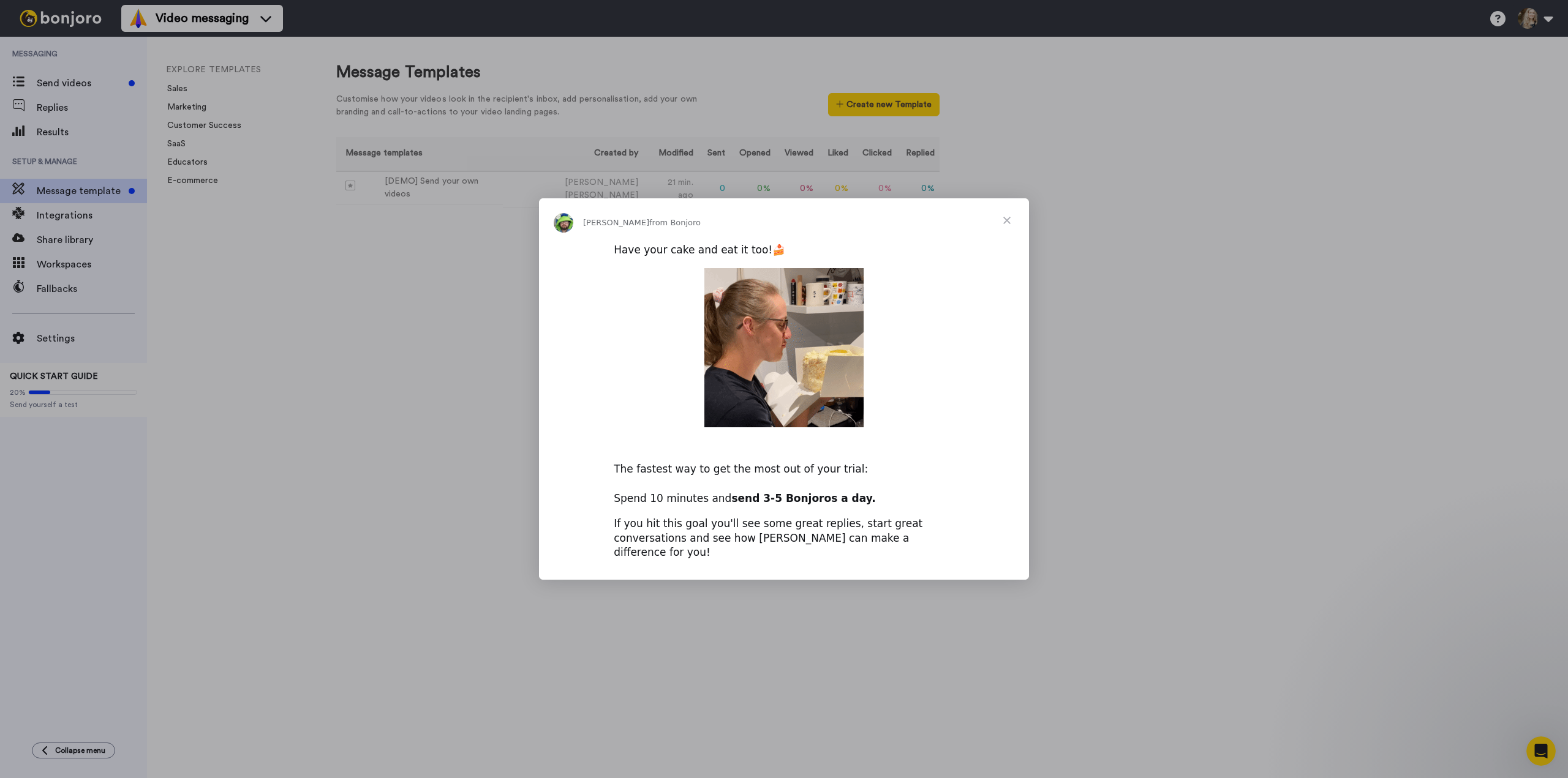
click at [1012, 225] on span "Close" at bounding box center [1007, 220] width 44 height 44
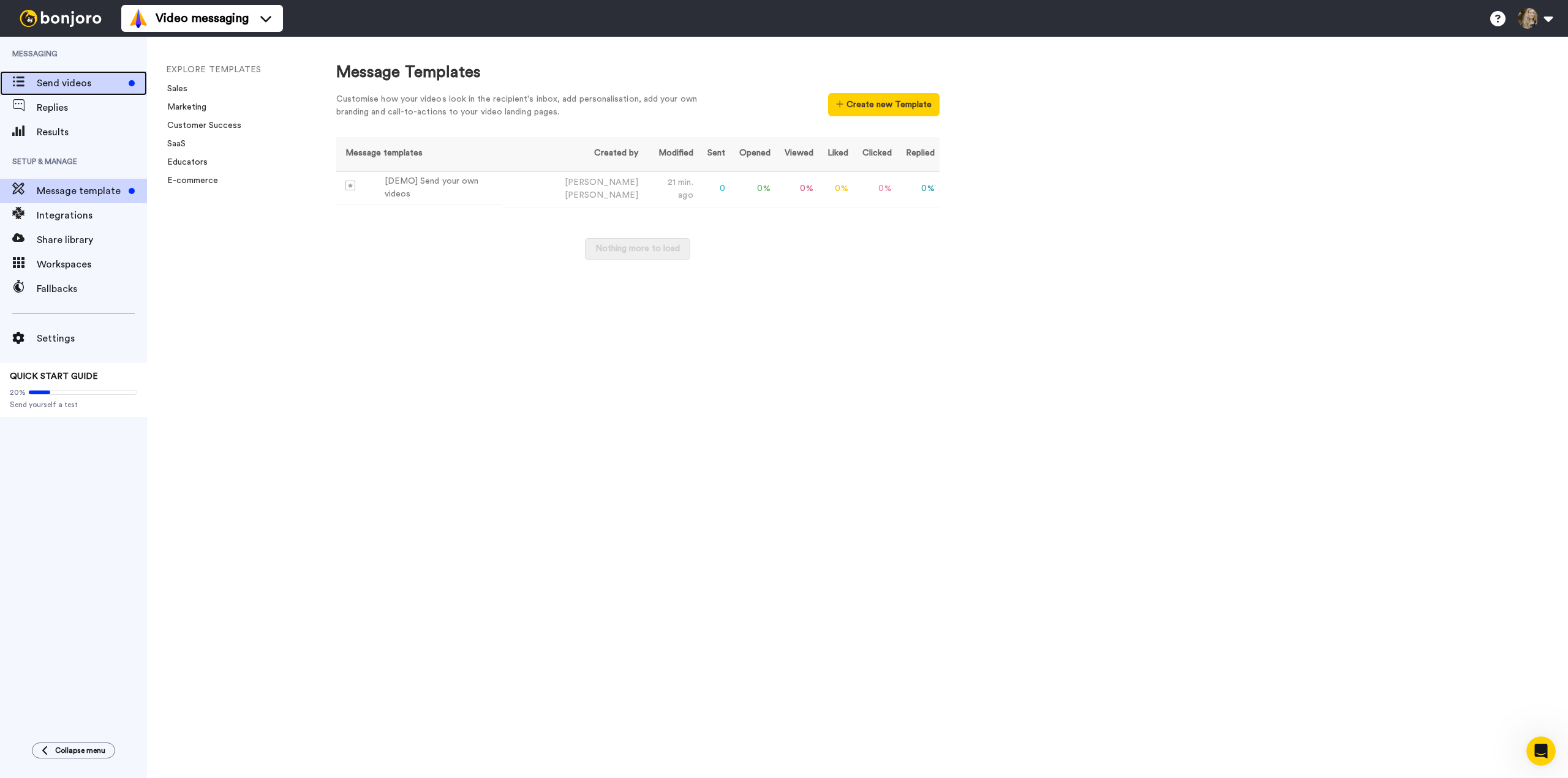
click at [93, 89] on span "Send videos" at bounding box center [80, 82] width 87 height 14
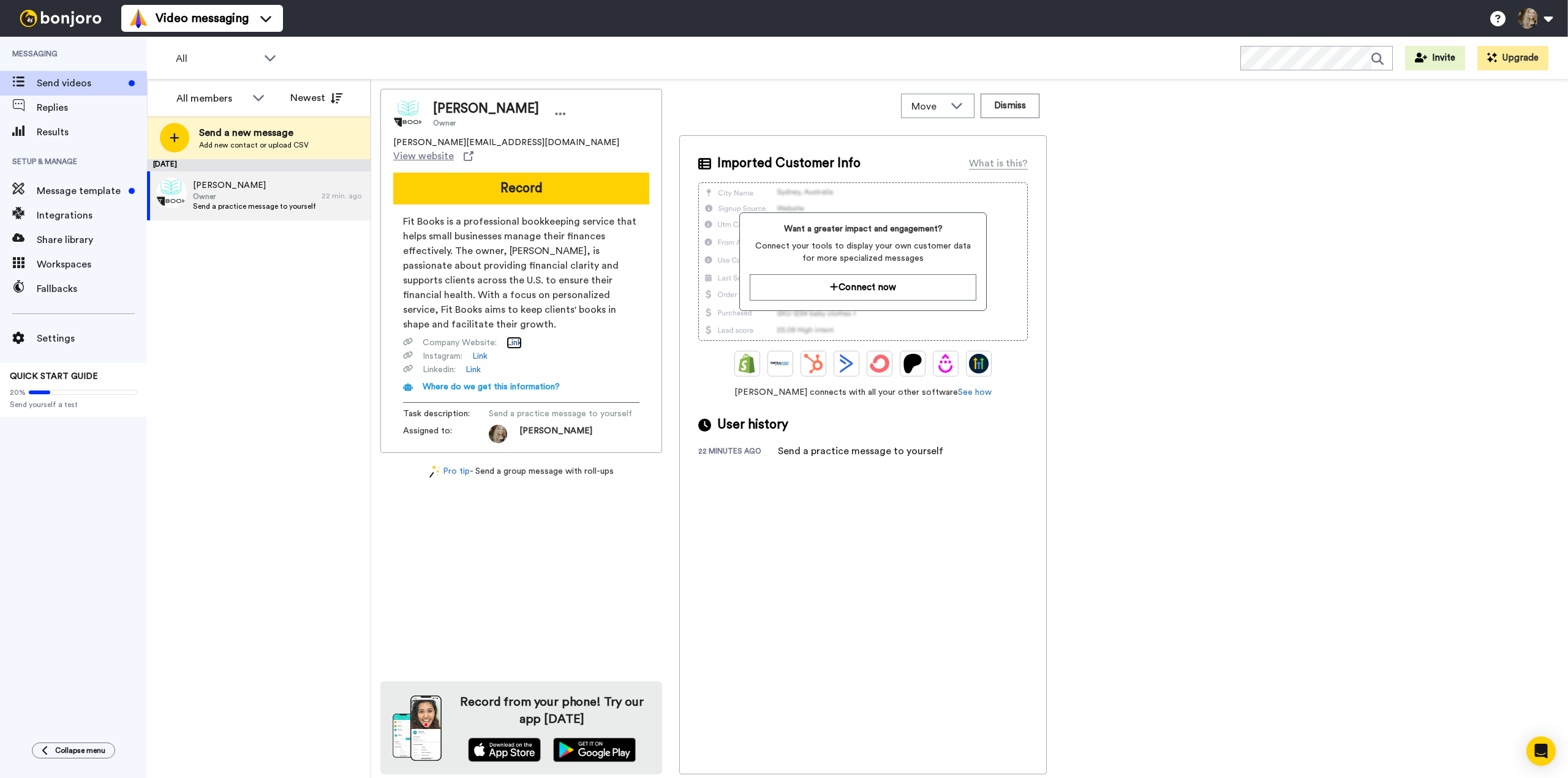
click at [516, 337] on link "Link" at bounding box center [514, 343] width 15 height 12
click at [555, 111] on icon at bounding box center [560, 114] width 11 height 12
click at [525, 129] on li "Edit contact" at bounding box center [527, 135] width 89 height 17
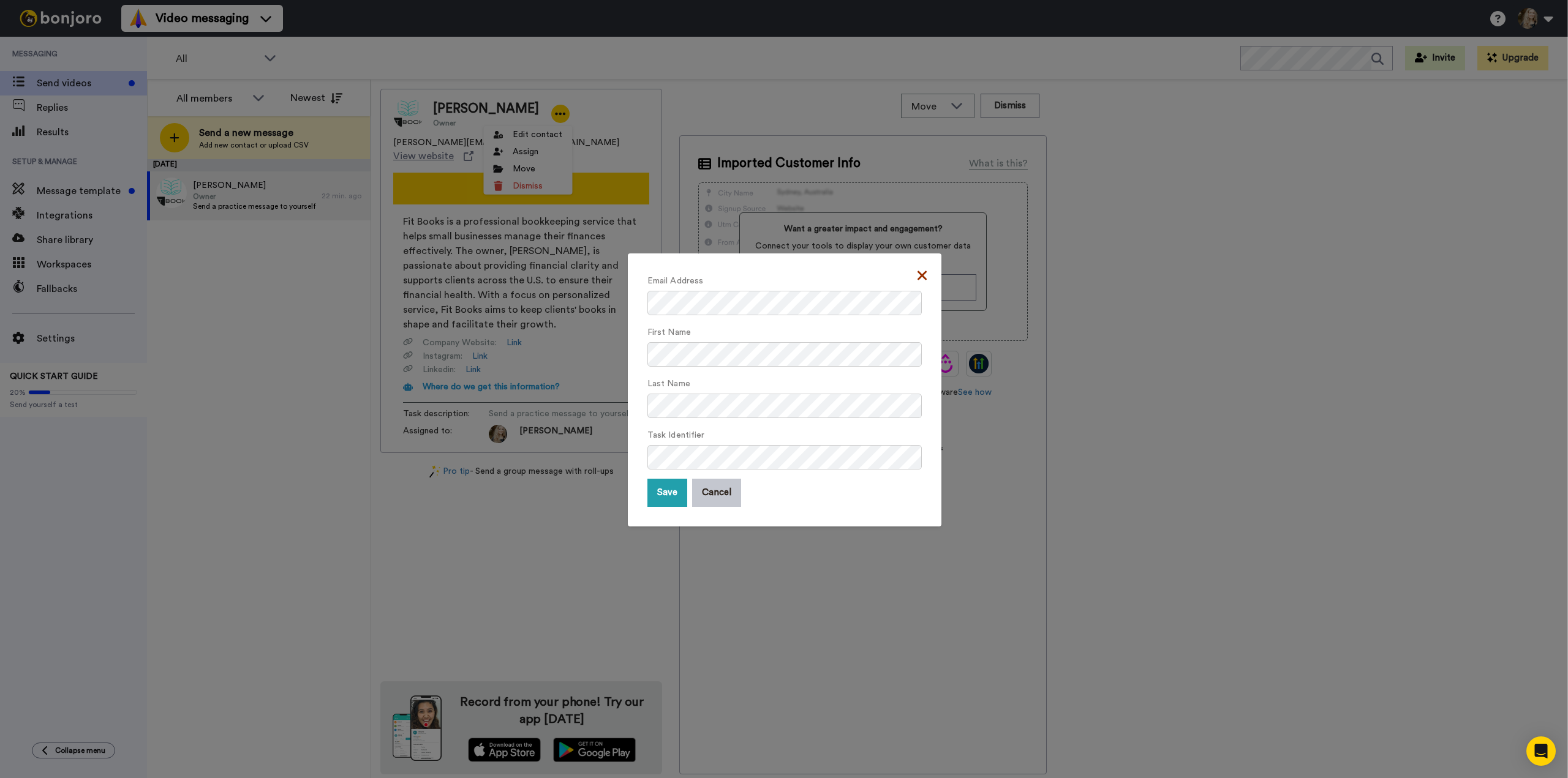
click at [921, 278] on icon at bounding box center [922, 275] width 9 height 14
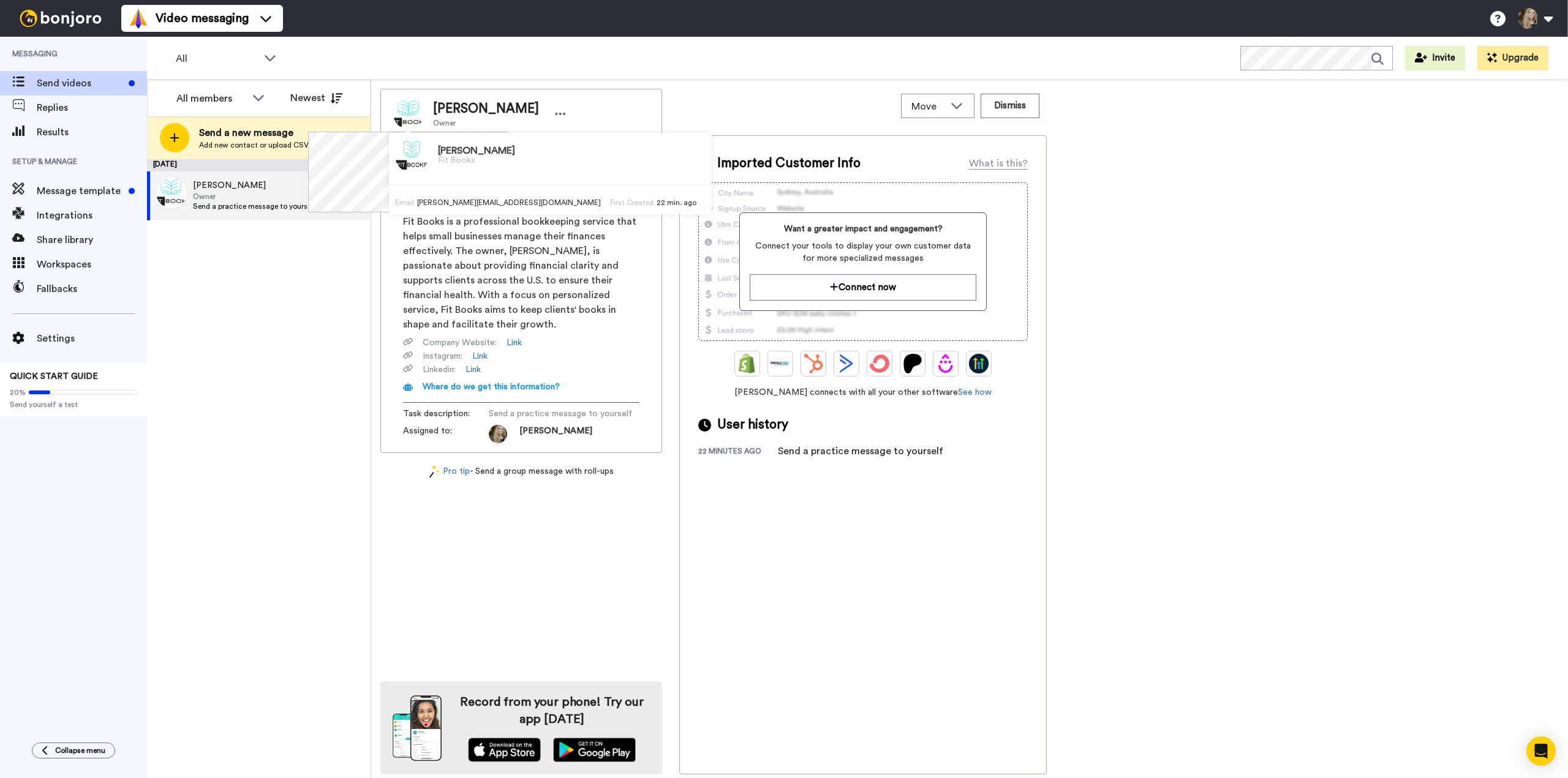
click at [570, 79] on div "Move WORKSPACES View all Default Task List + Add a new workspace Dismiss Lianne…" at bounding box center [969, 428] width 1197 height 699
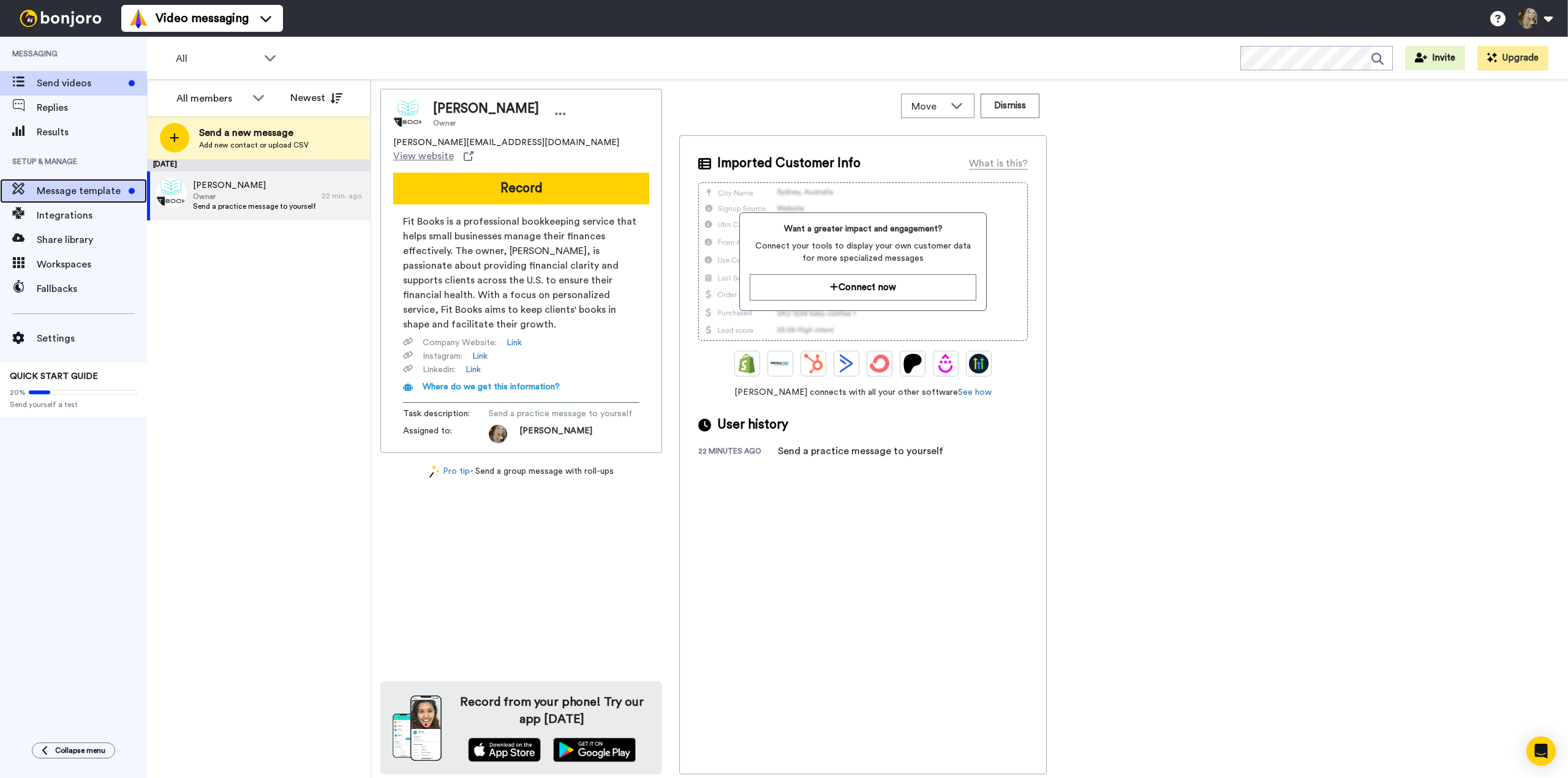
click at [64, 189] on span "Message template" at bounding box center [80, 191] width 87 height 14
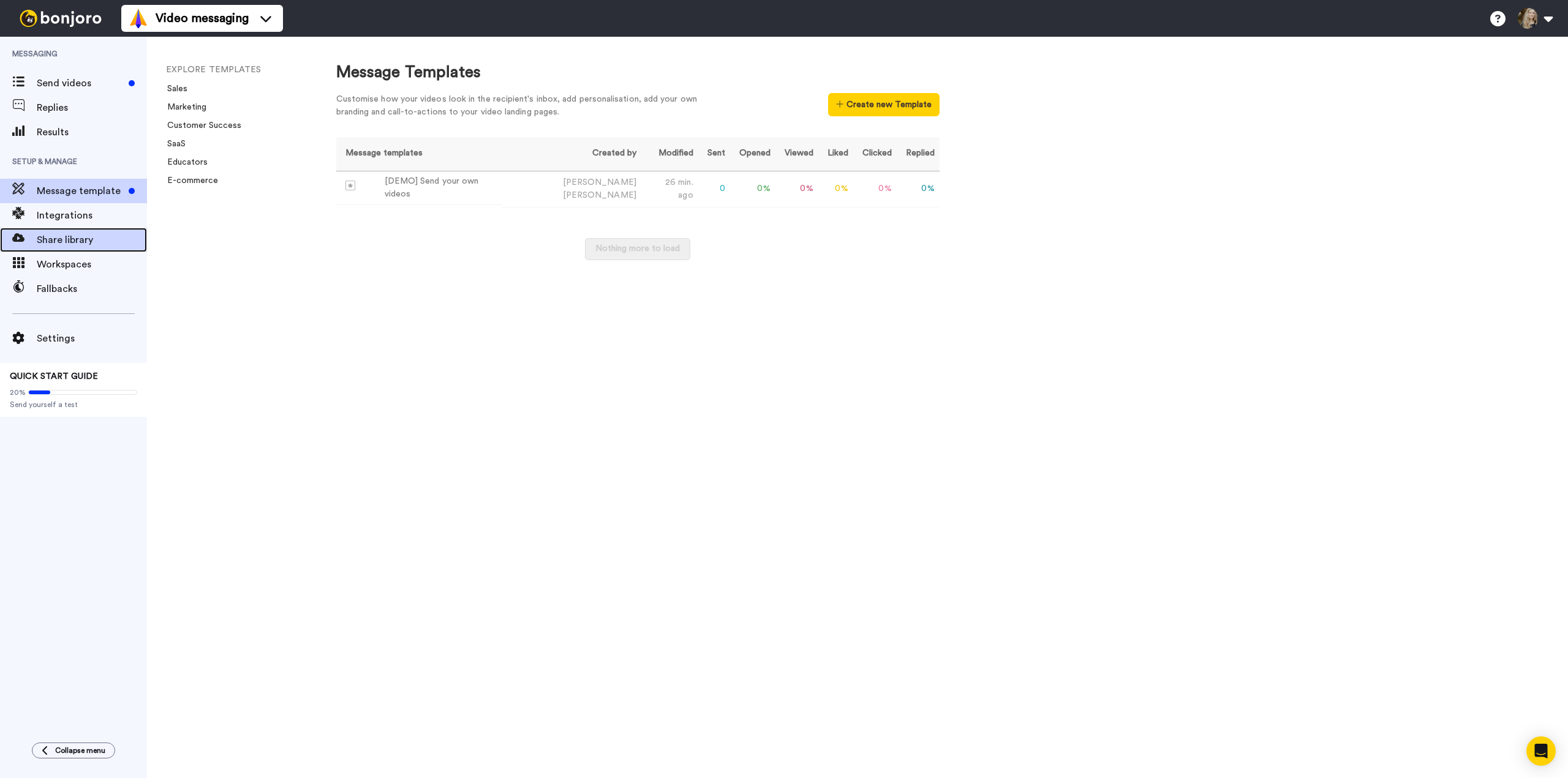
click at [78, 238] on span "Share library" at bounding box center [92, 239] width 111 height 14
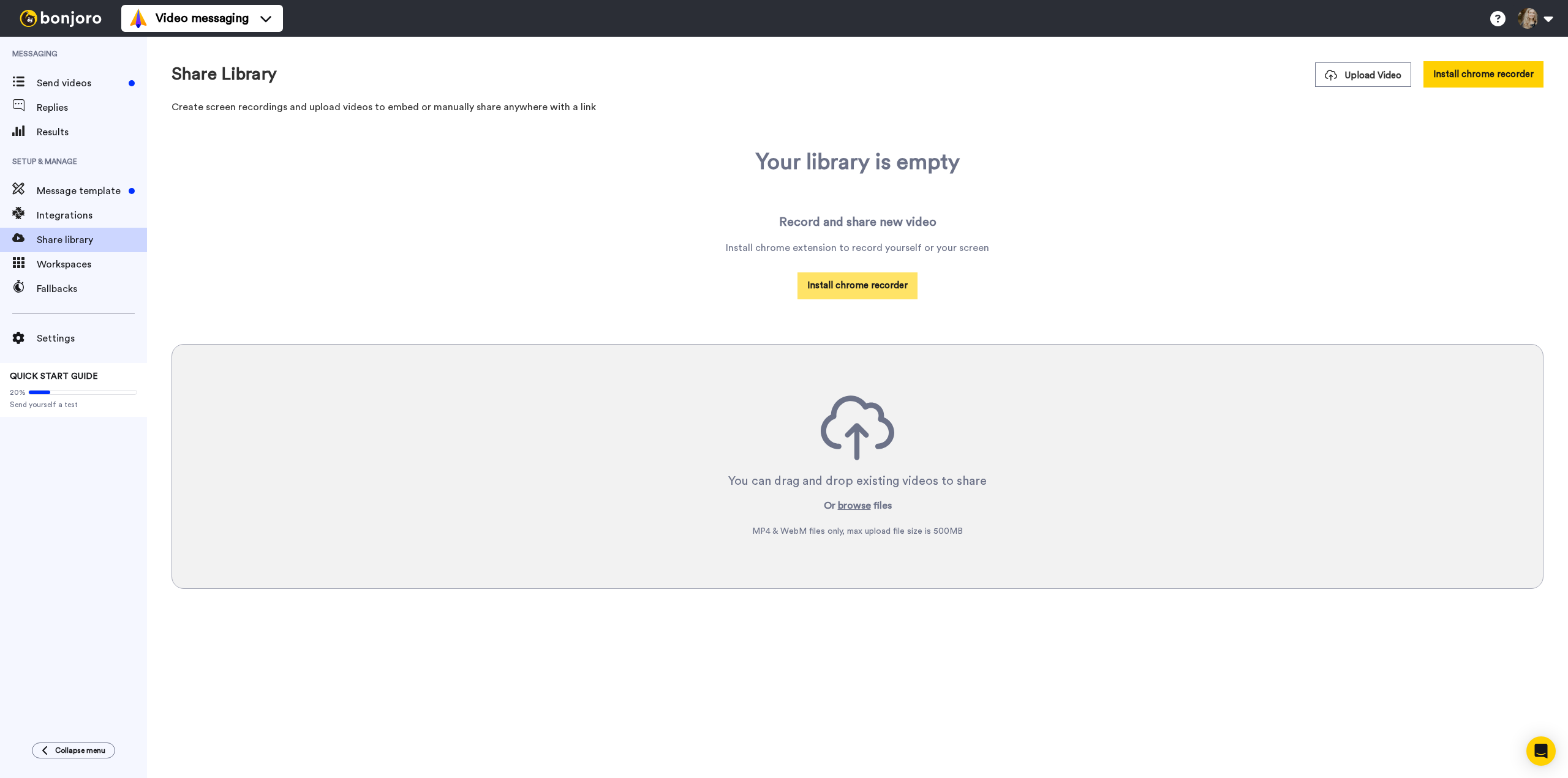
click at [870, 291] on button "Install chrome recorder" at bounding box center [858, 285] width 120 height 26
click at [66, 272] on div "Workspaces" at bounding box center [73, 264] width 147 height 24
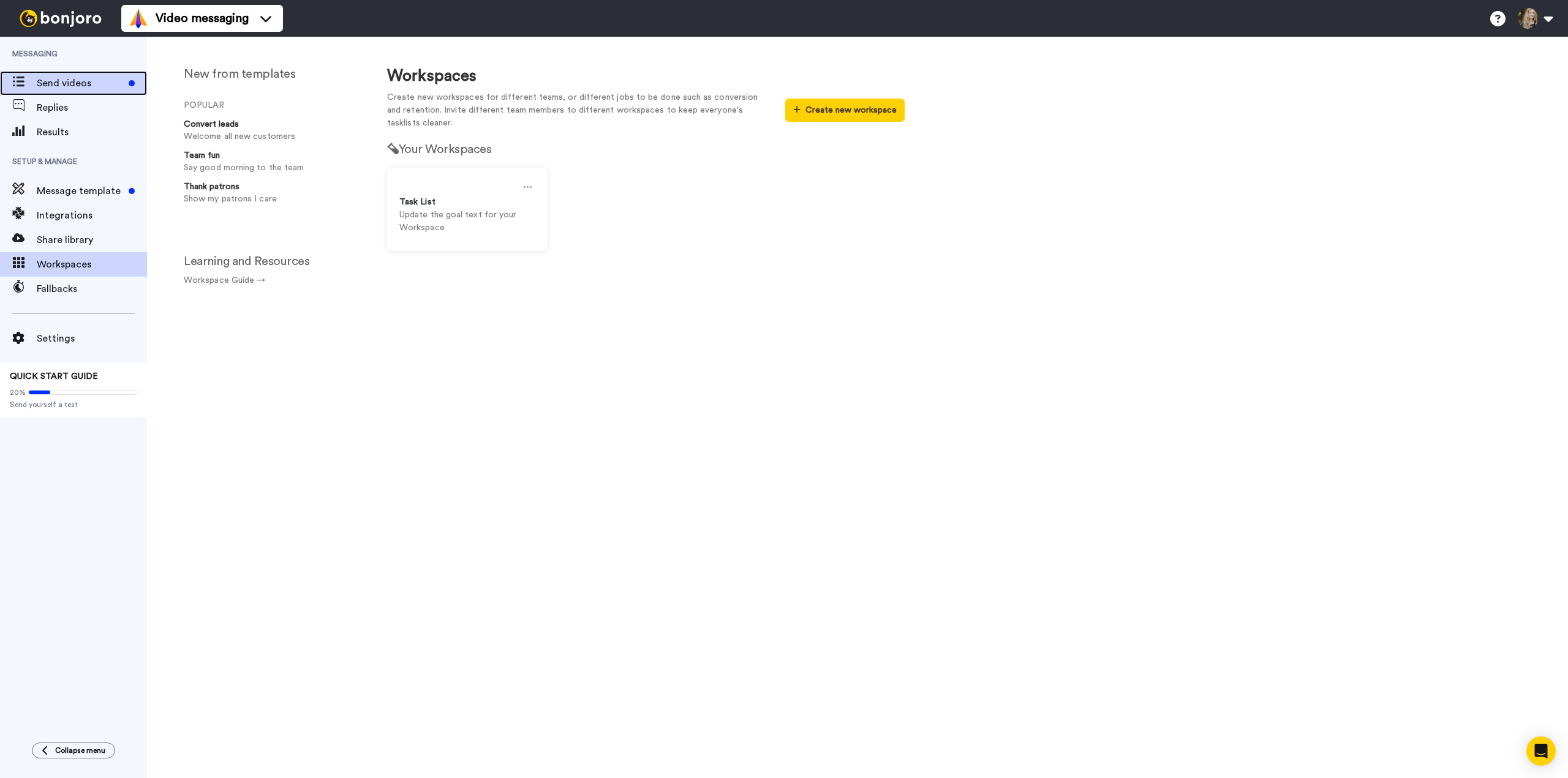
click at [87, 91] on div "Send videos" at bounding box center [73, 83] width 147 height 24
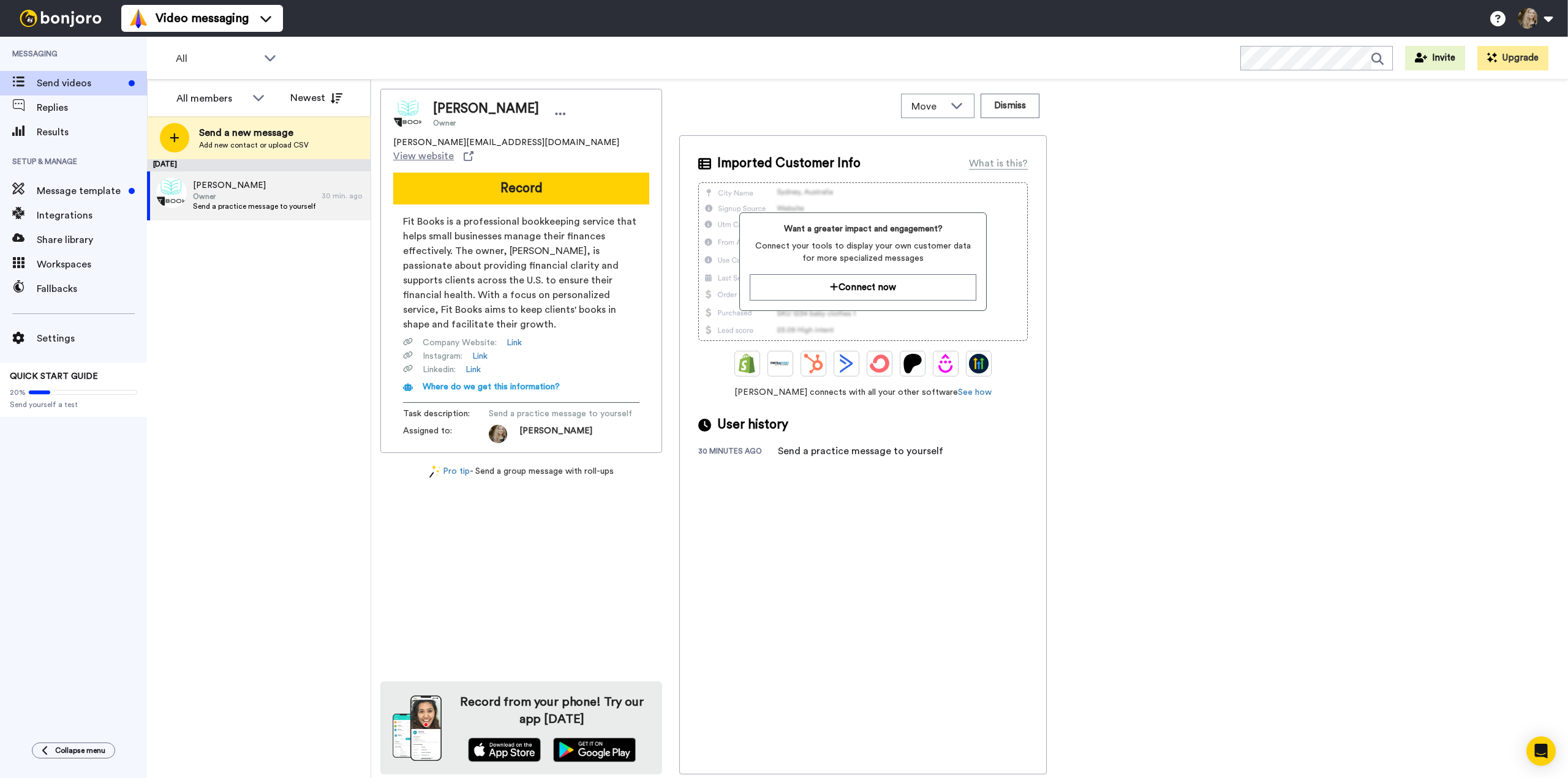
click at [515, 173] on button "Record" at bounding box center [521, 188] width 256 height 32
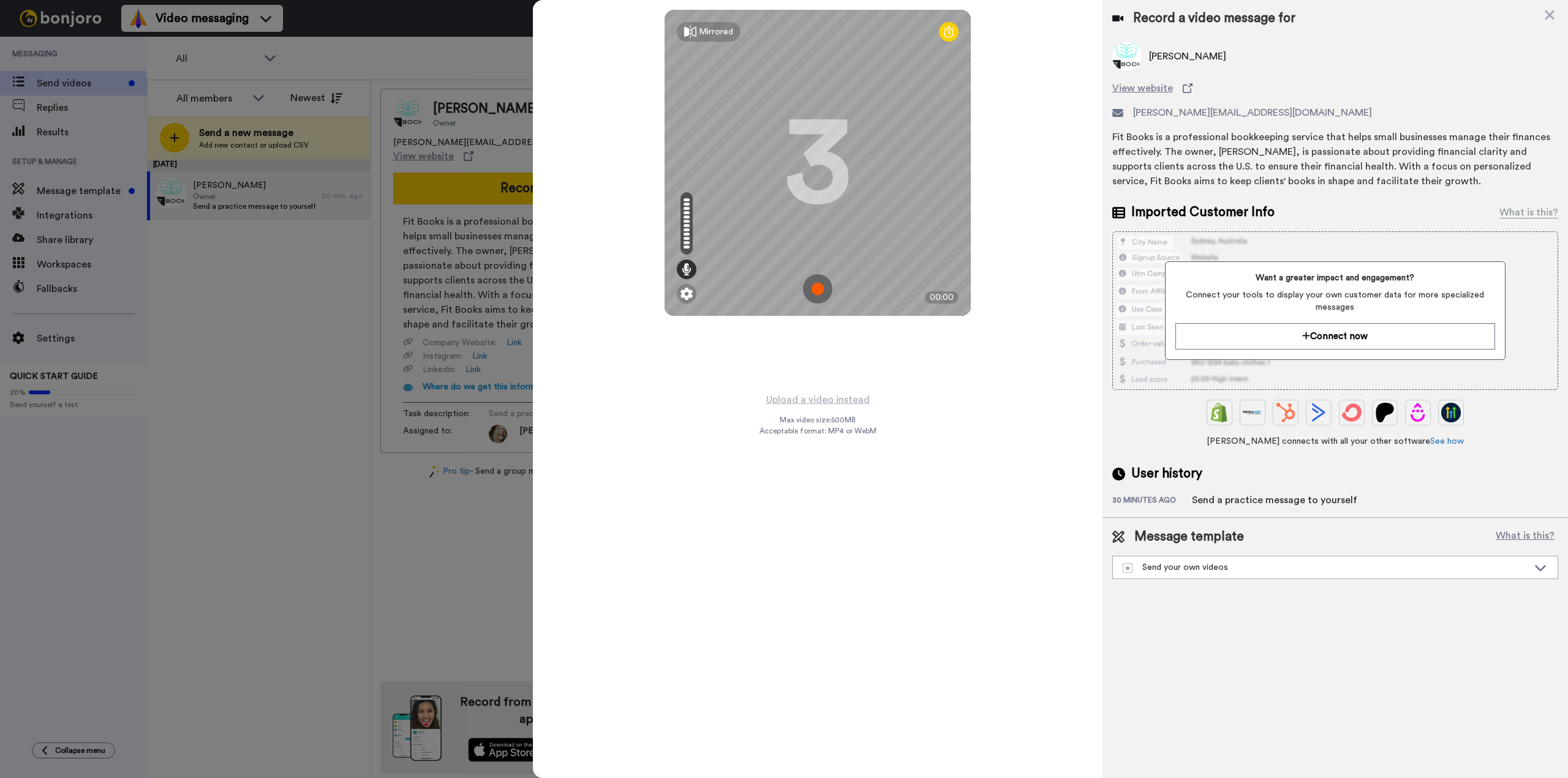
click at [814, 288] on img at bounding box center [818, 289] width 30 height 30
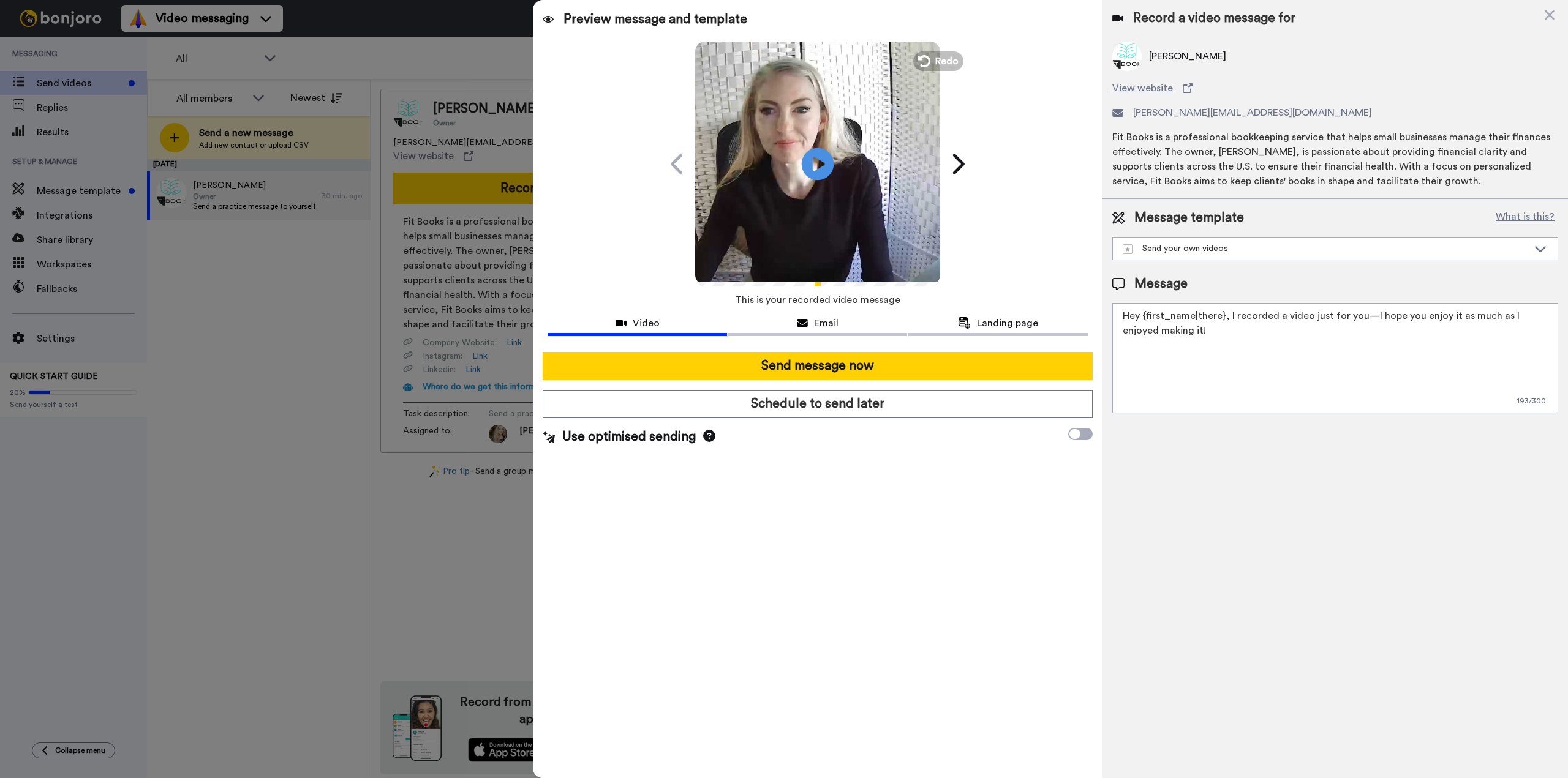
click at [821, 163] on icon "Play/Pause" at bounding box center [818, 163] width 33 height 58
click at [946, 63] on span "Redo" at bounding box center [949, 61] width 26 height 16
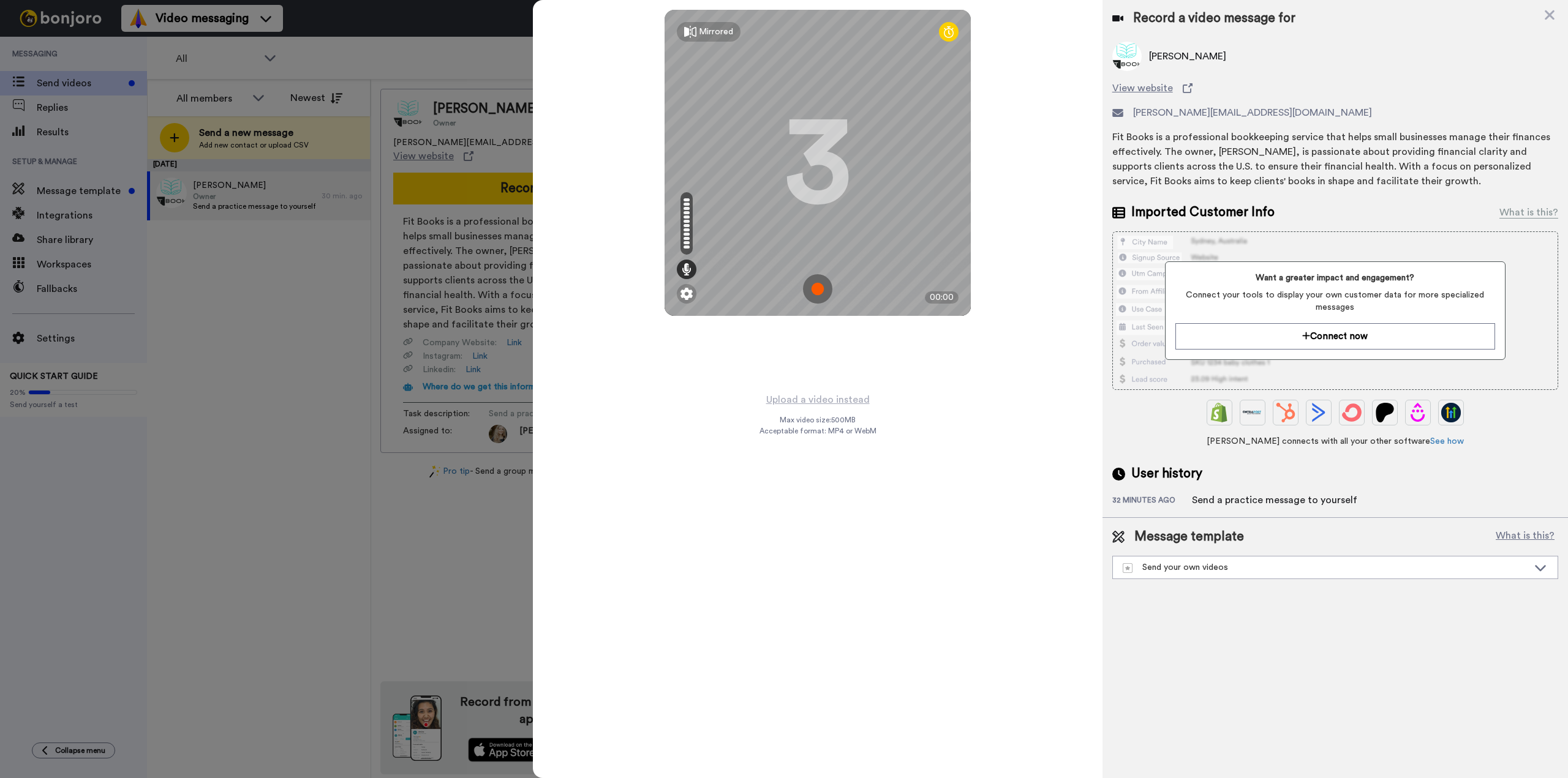
click at [820, 288] on img at bounding box center [818, 289] width 30 height 30
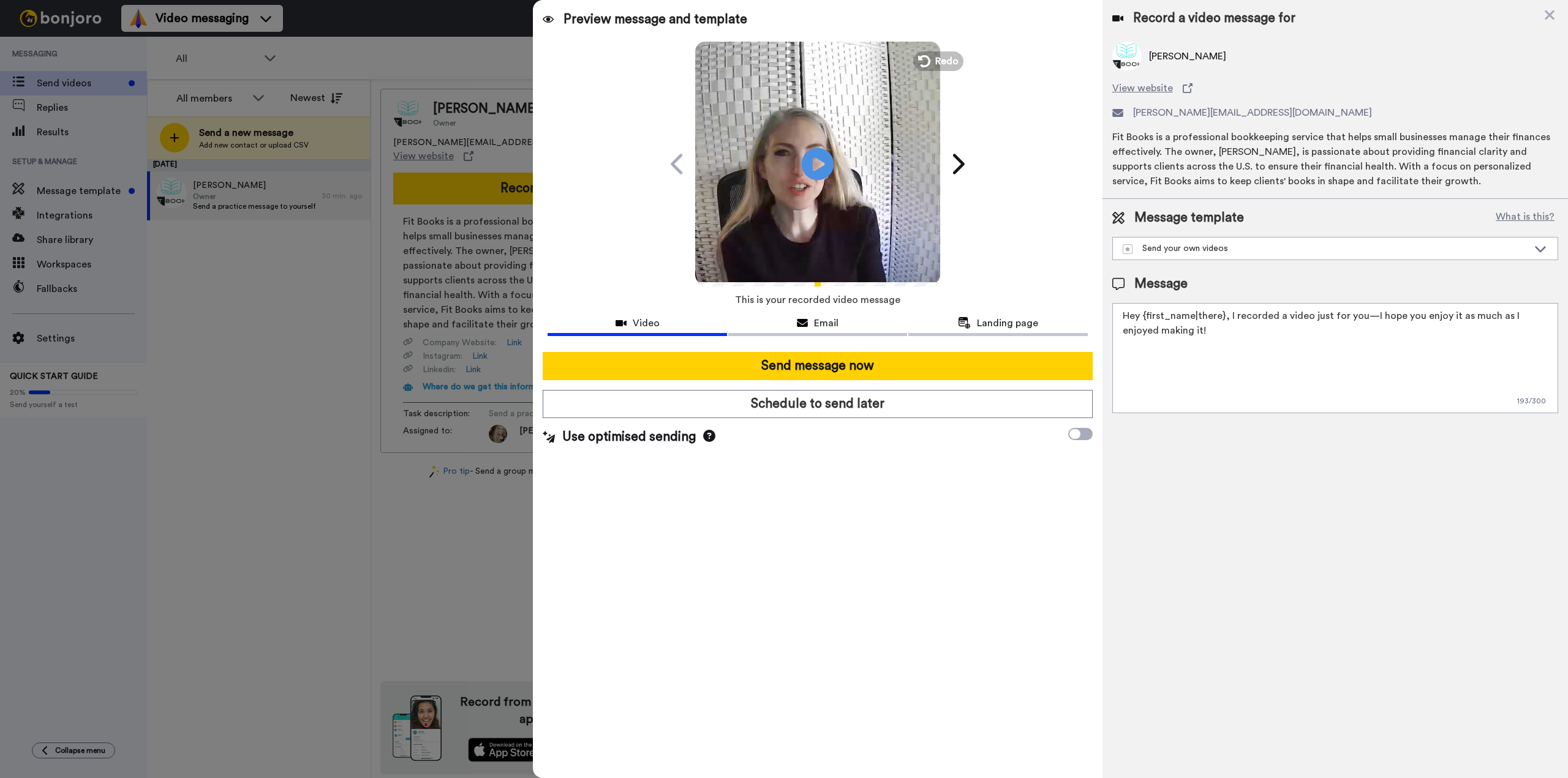
click at [822, 162] on icon "Play/Pause" at bounding box center [818, 163] width 33 height 58
click at [941, 63] on span "Redo" at bounding box center [949, 61] width 26 height 16
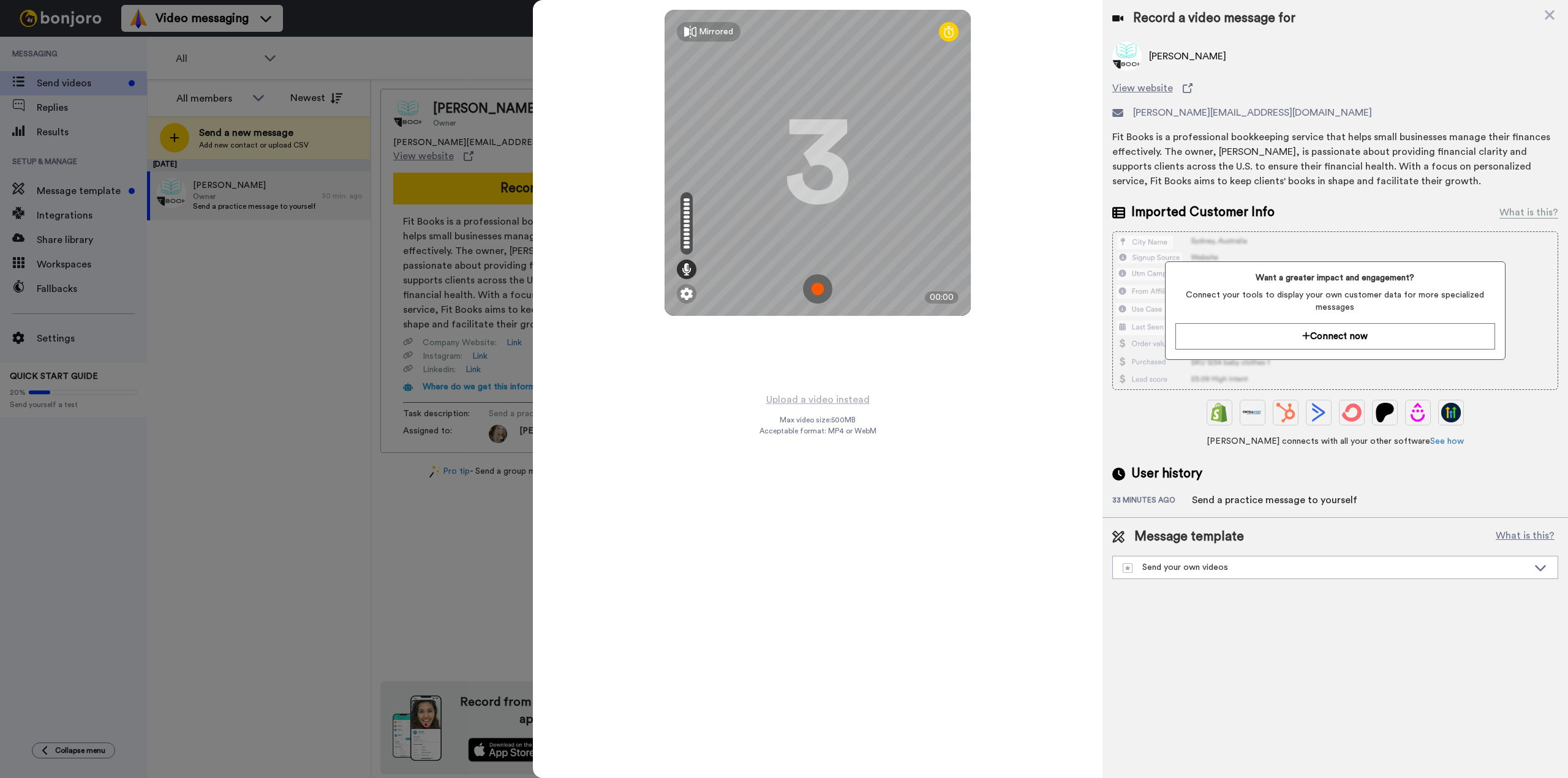
click at [817, 294] on img at bounding box center [818, 289] width 30 height 30
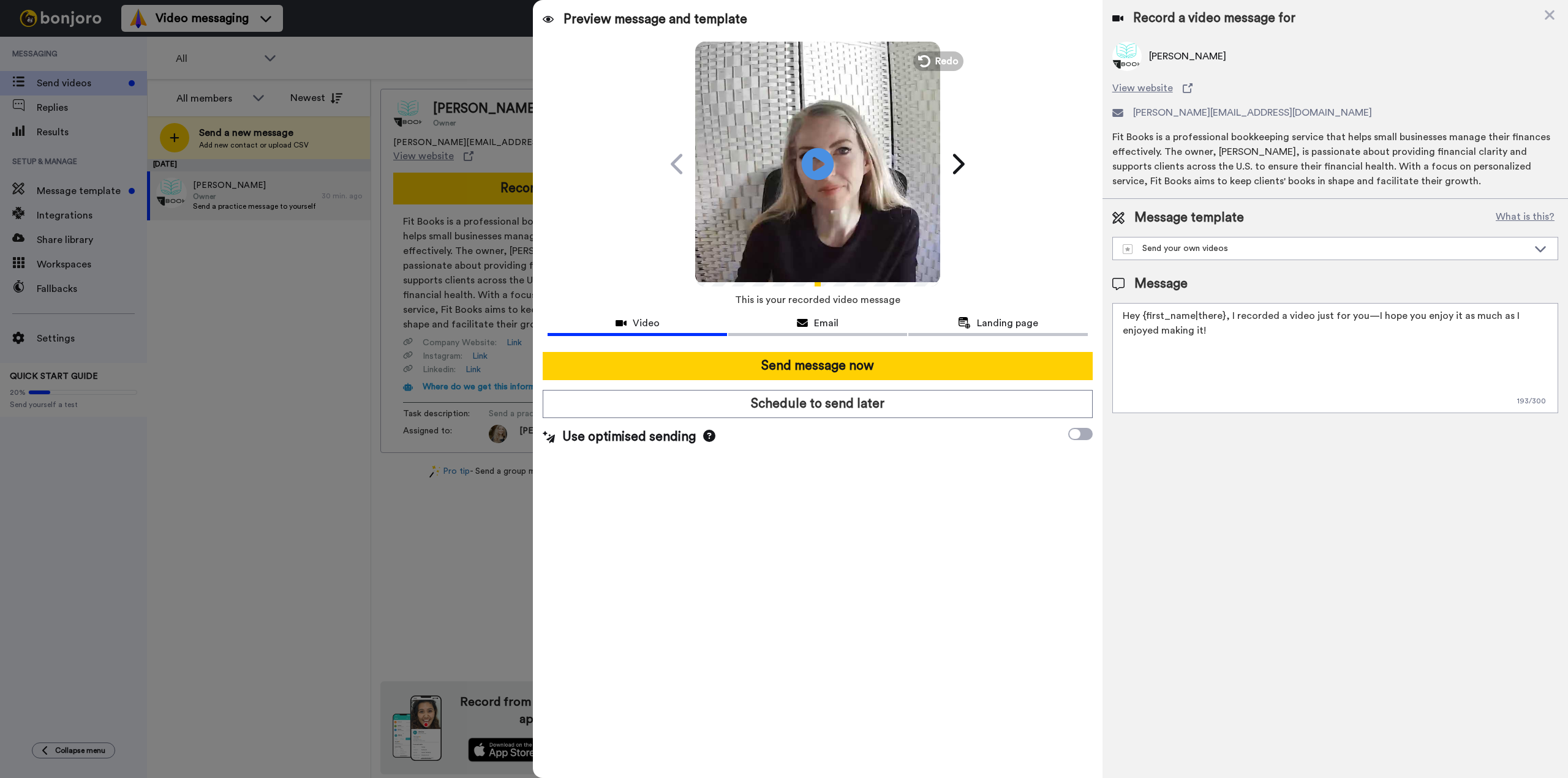
click at [825, 167] on icon at bounding box center [818, 163] width 33 height 33
click at [949, 63] on span "Redo" at bounding box center [949, 61] width 26 height 16
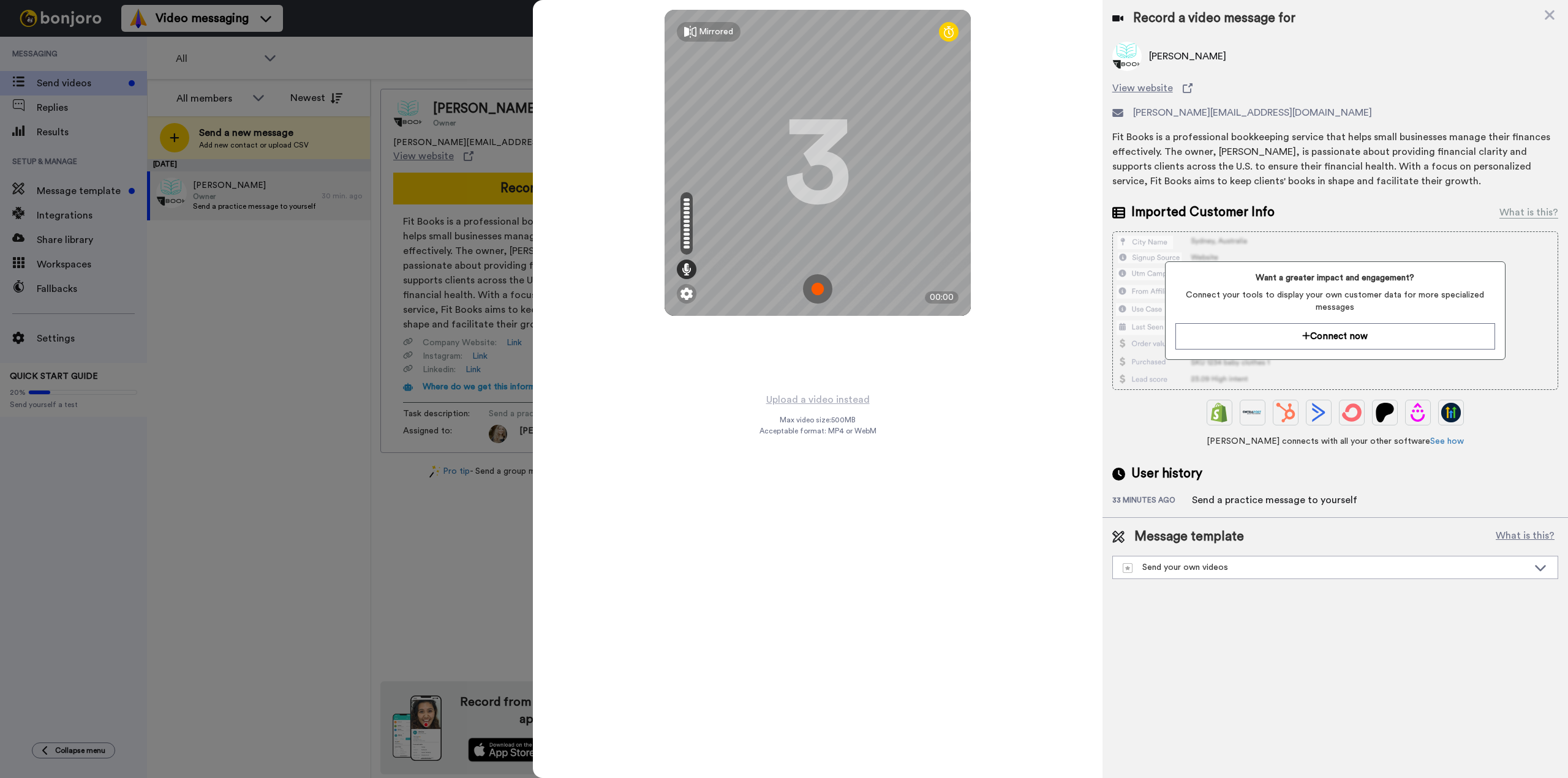
click at [818, 284] on img at bounding box center [818, 289] width 30 height 30
click at [820, 288] on img at bounding box center [818, 289] width 30 height 30
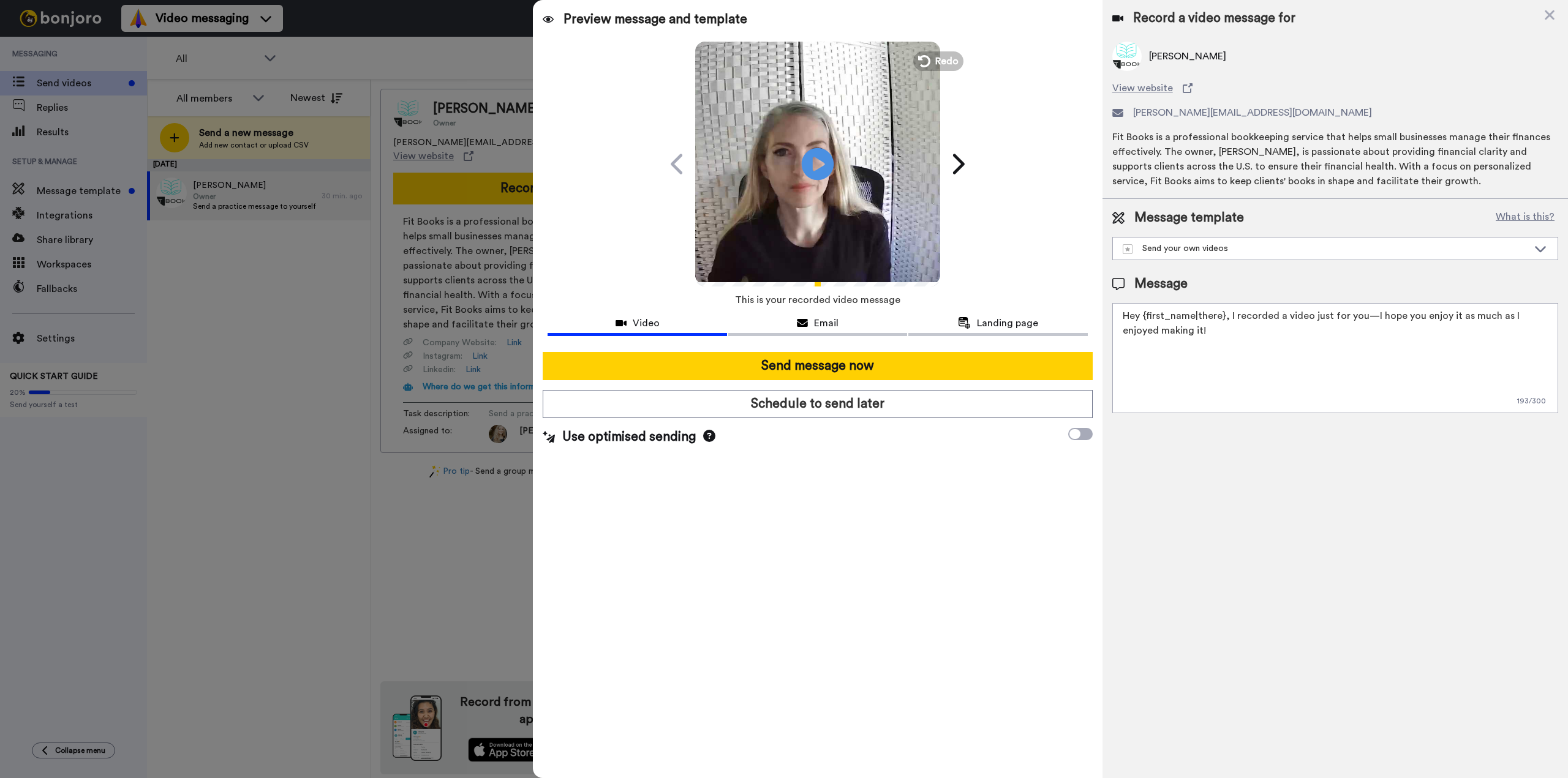
click at [825, 165] on icon at bounding box center [818, 163] width 33 height 33
click at [929, 61] on icon at bounding box center [924, 61] width 14 height 14
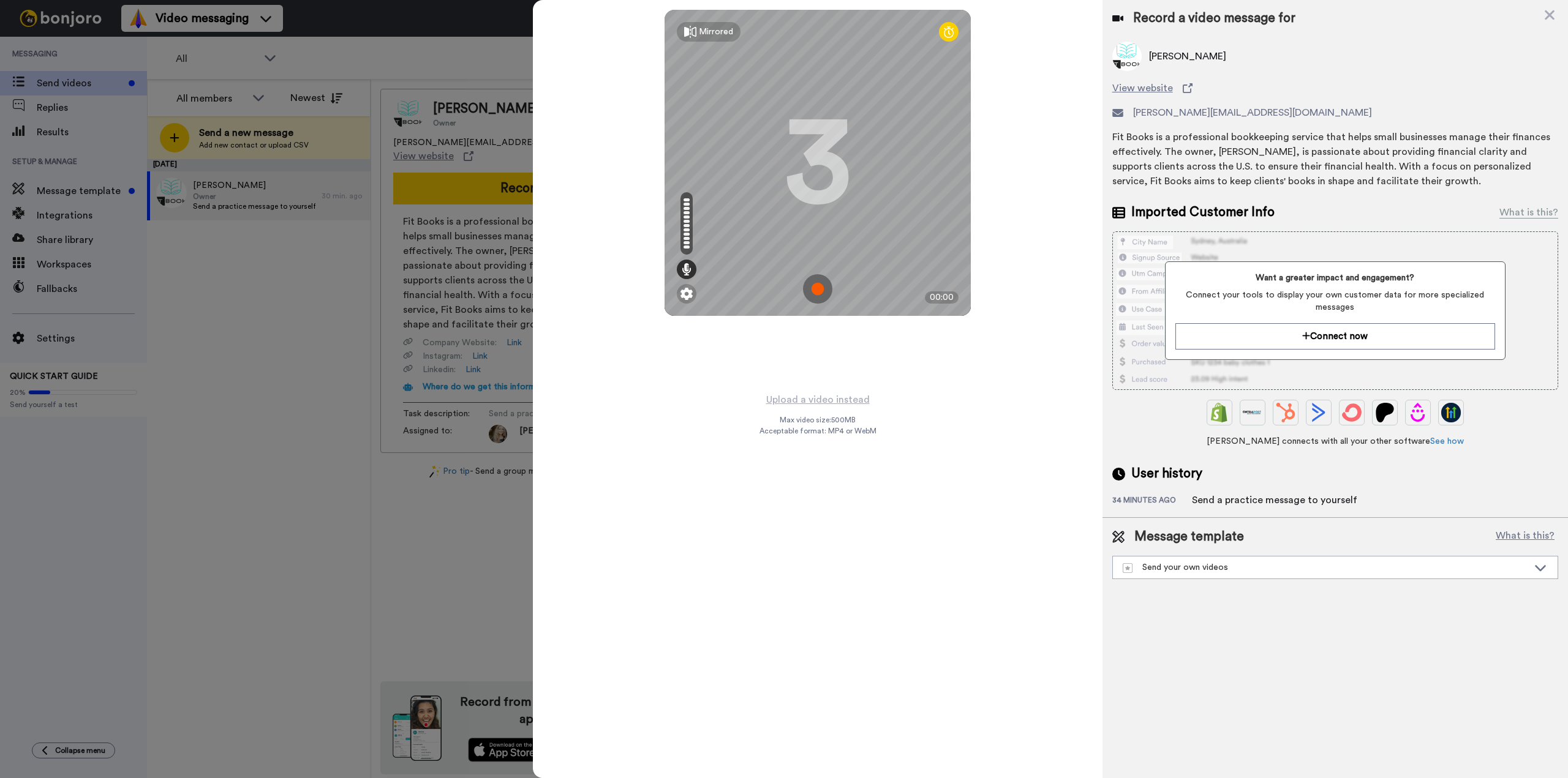
click at [818, 288] on img at bounding box center [818, 289] width 30 height 30
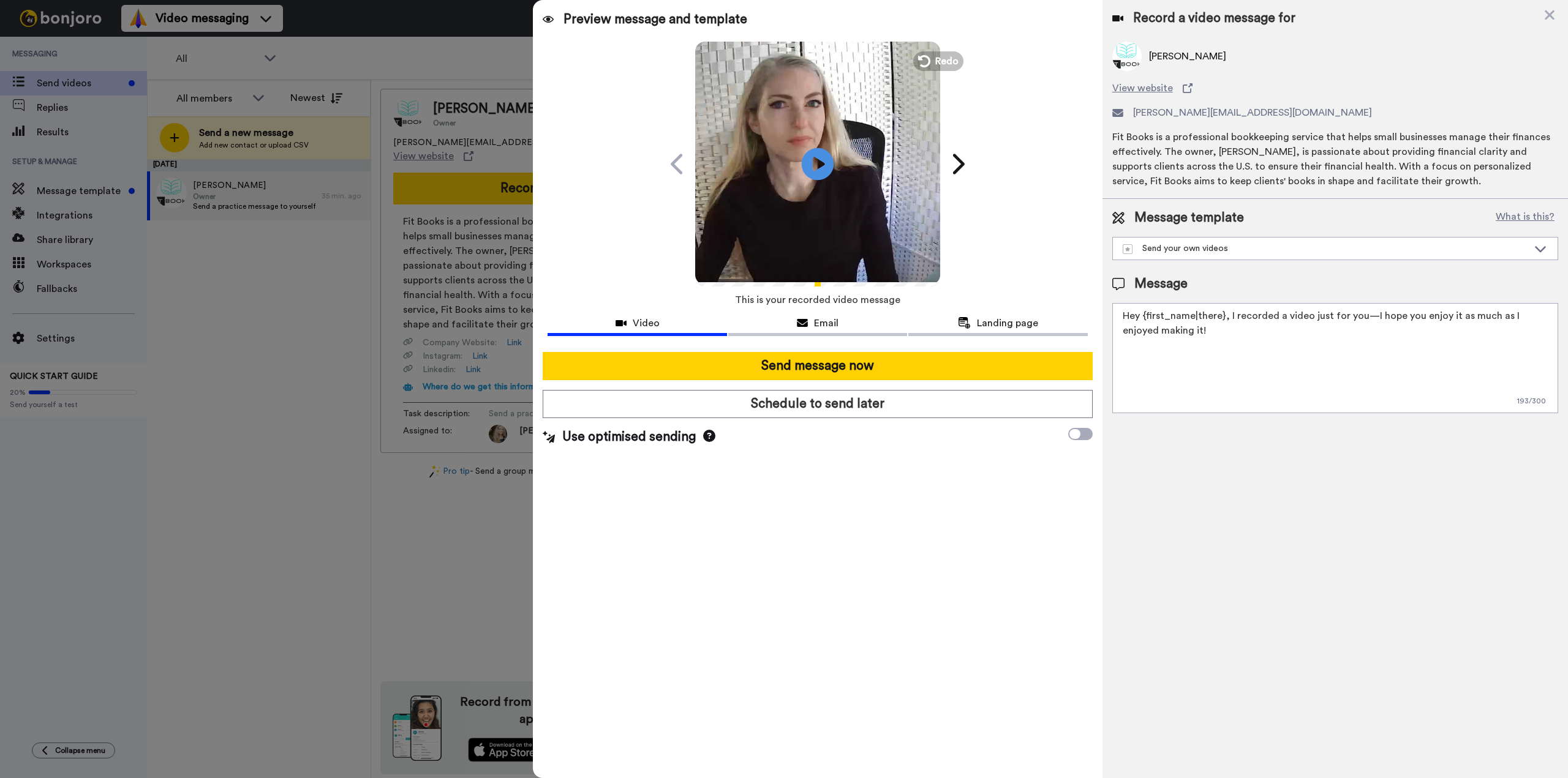
click at [824, 162] on icon "Play/Pause" at bounding box center [818, 163] width 33 height 58
click at [939, 56] on span "Redo" at bounding box center [949, 61] width 26 height 16
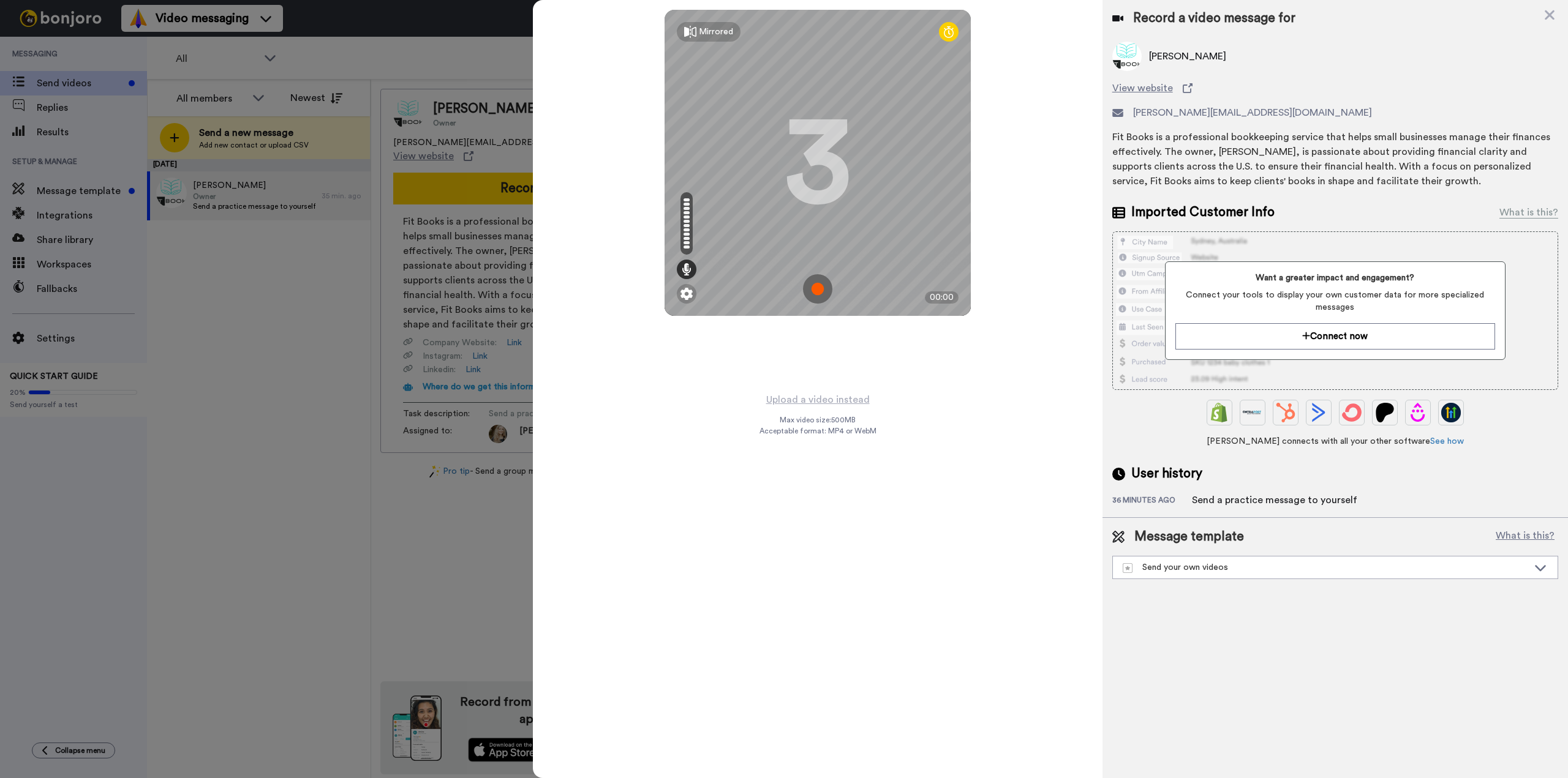
click at [821, 282] on img at bounding box center [818, 289] width 30 height 30
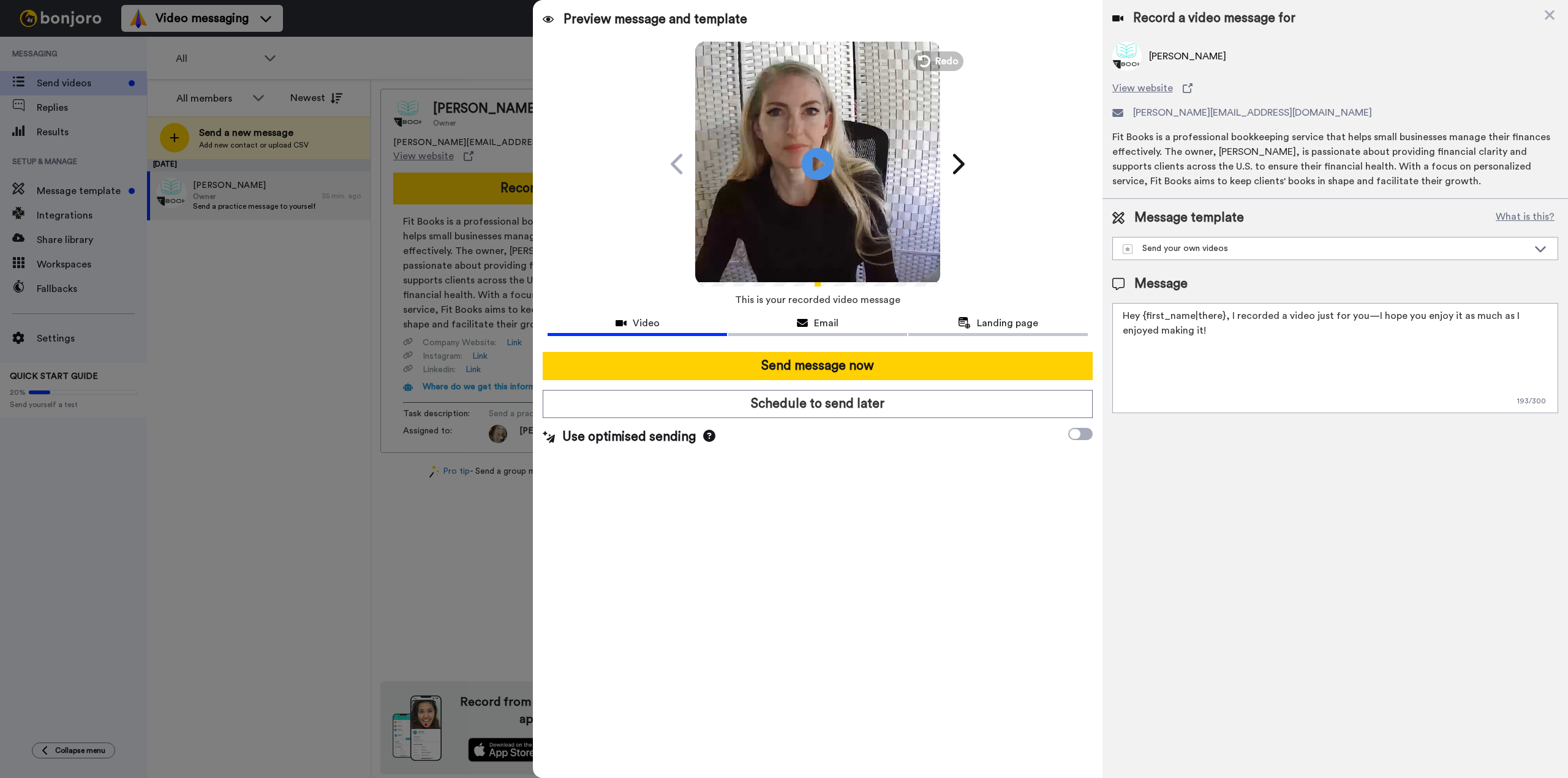
click at [827, 167] on icon at bounding box center [818, 163] width 33 height 33
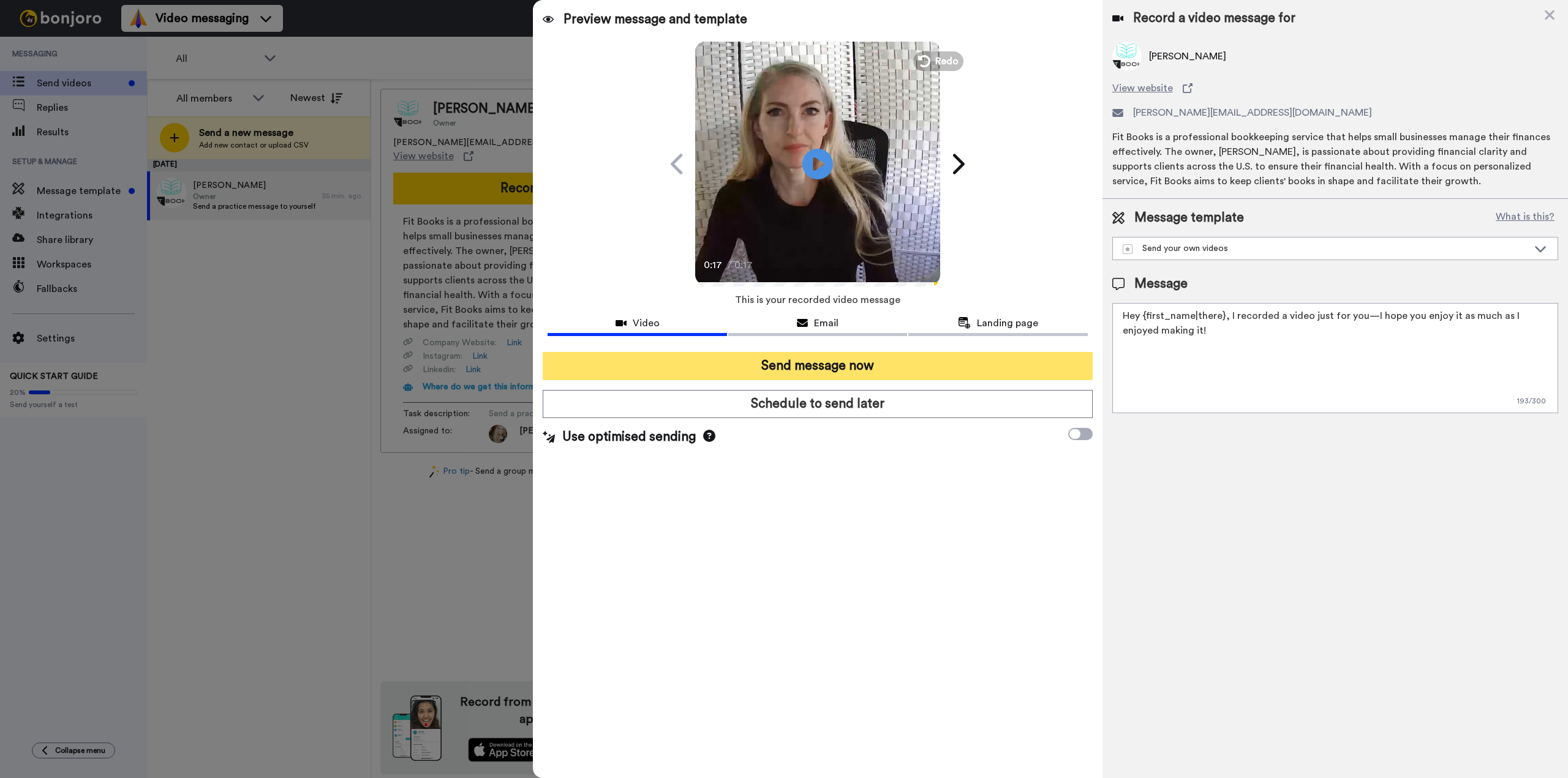
click at [843, 366] on button "Send message now" at bounding box center [818, 366] width 550 height 28
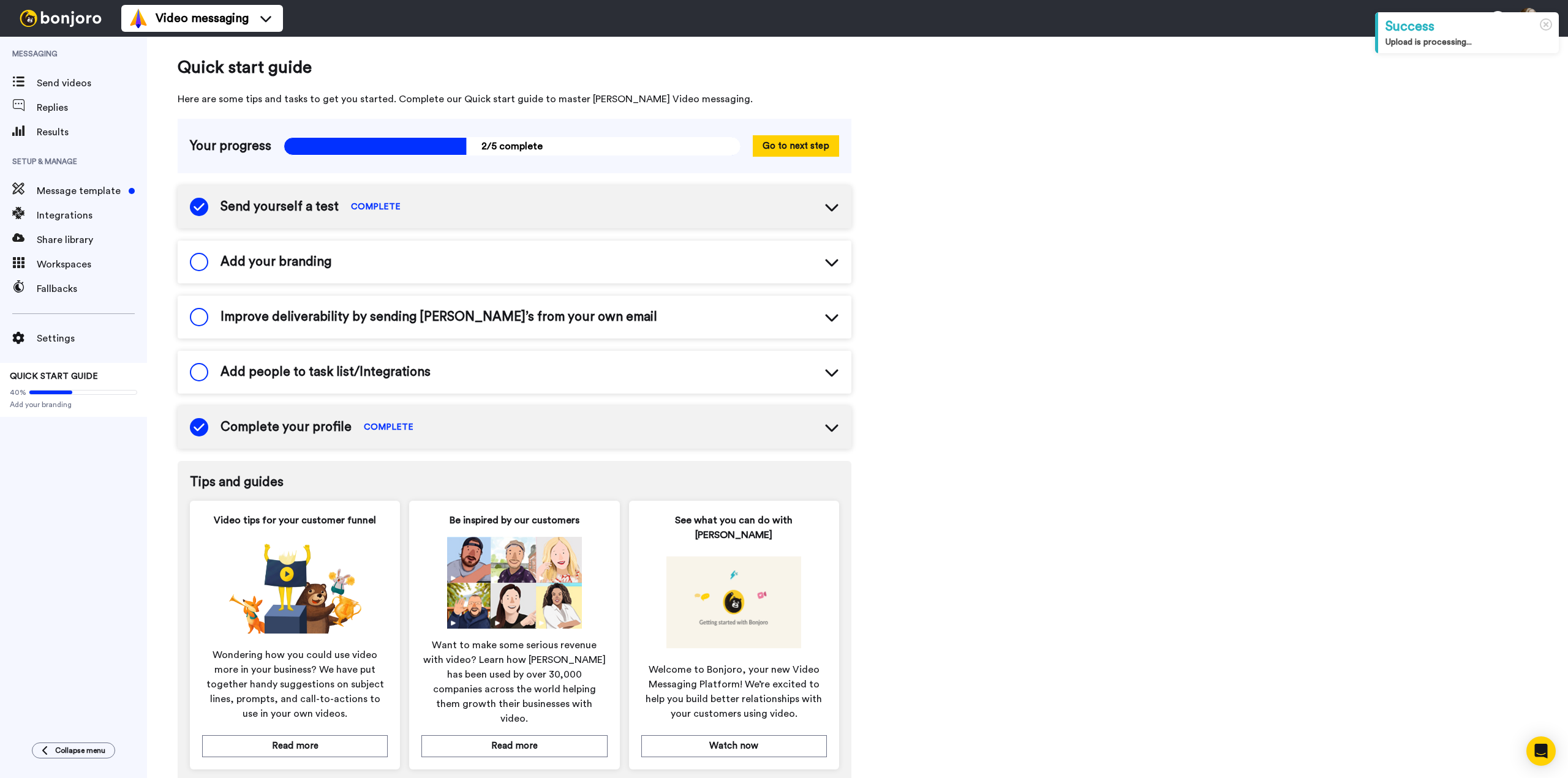
click at [827, 260] on icon at bounding box center [831, 263] width 13 height 8
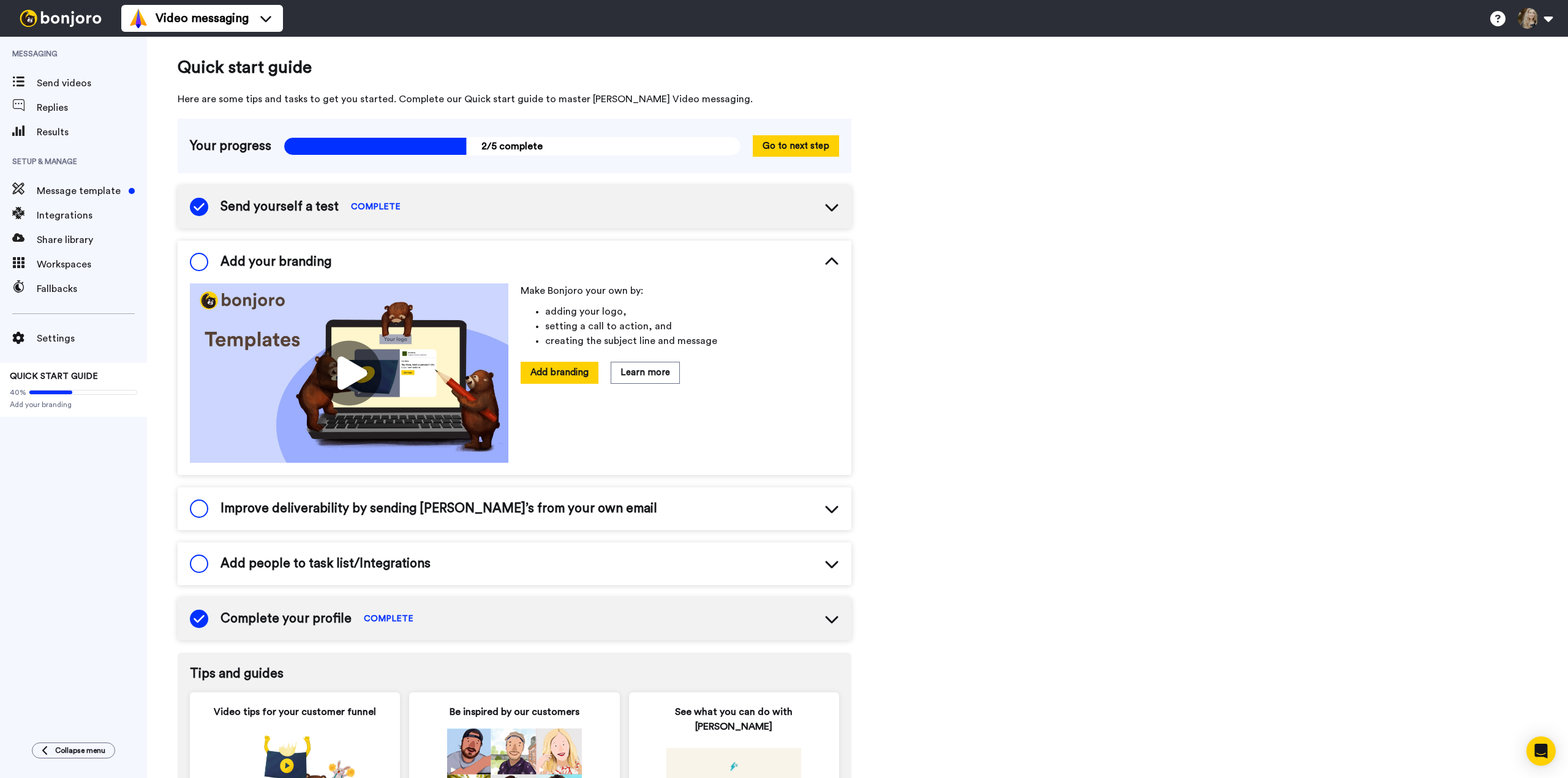
click at [833, 258] on icon at bounding box center [831, 262] width 14 height 14
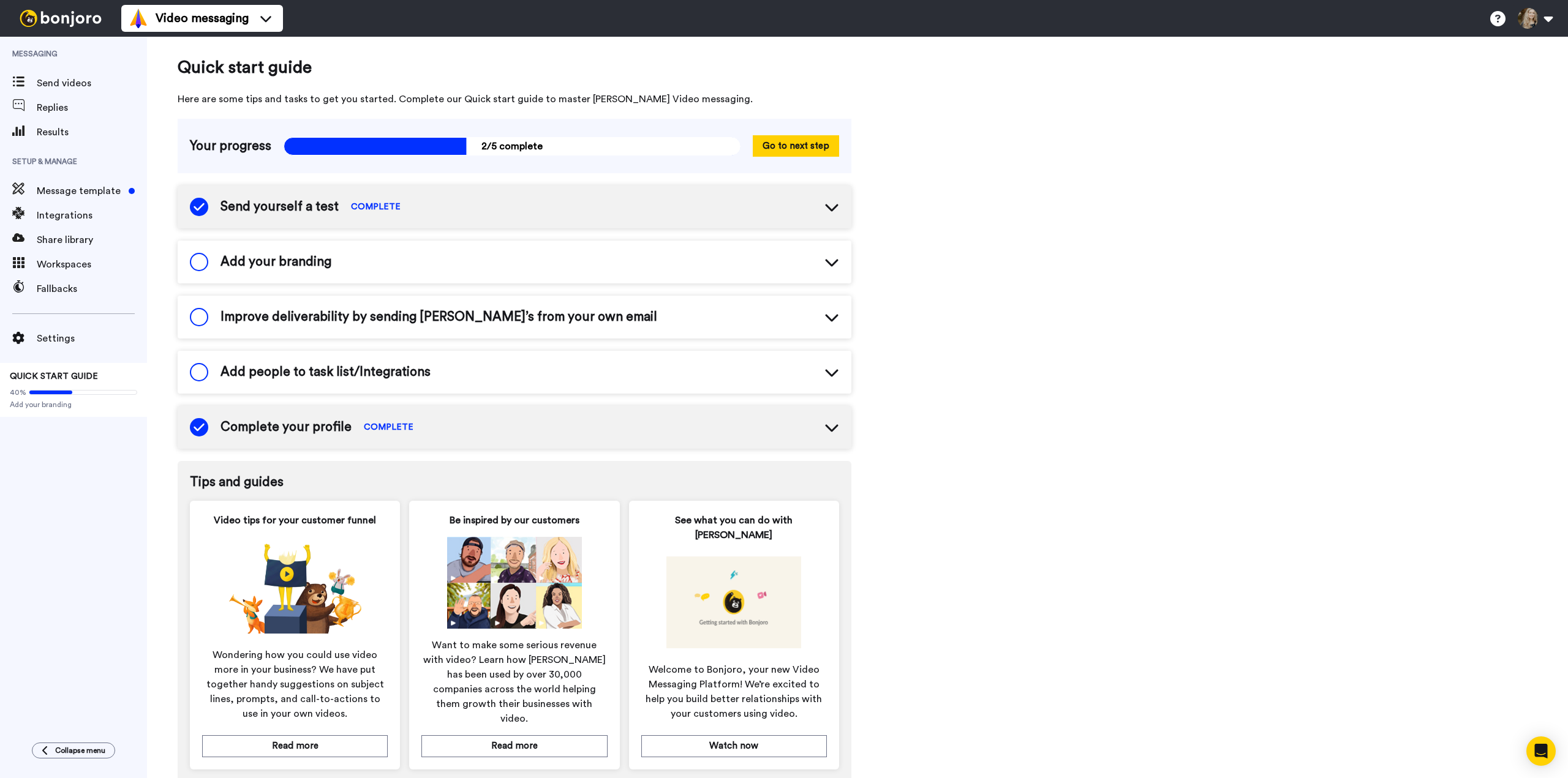
click at [833, 320] on icon at bounding box center [831, 319] width 13 height 8
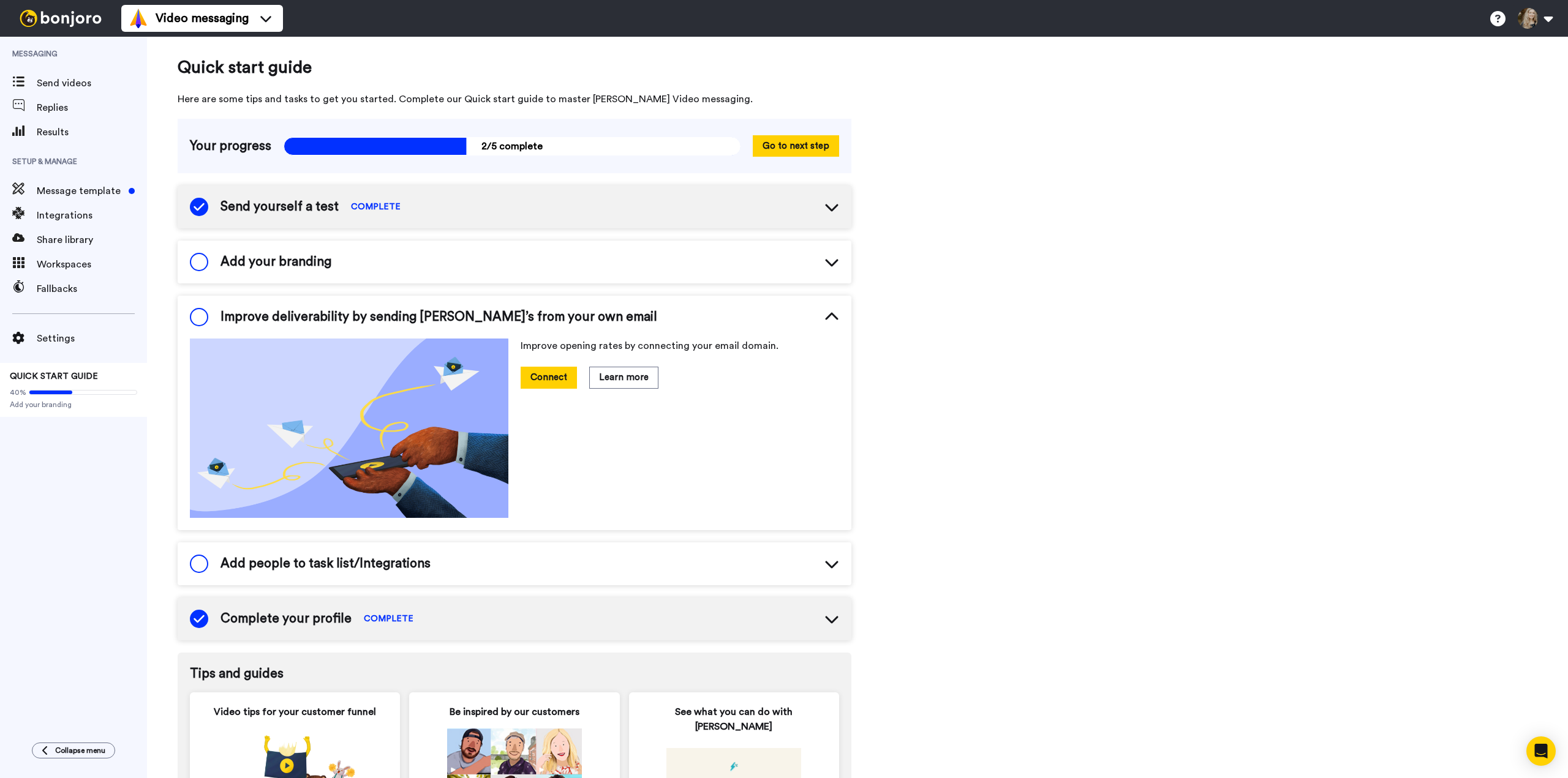
click at [831, 316] on icon at bounding box center [831, 316] width 13 height 8
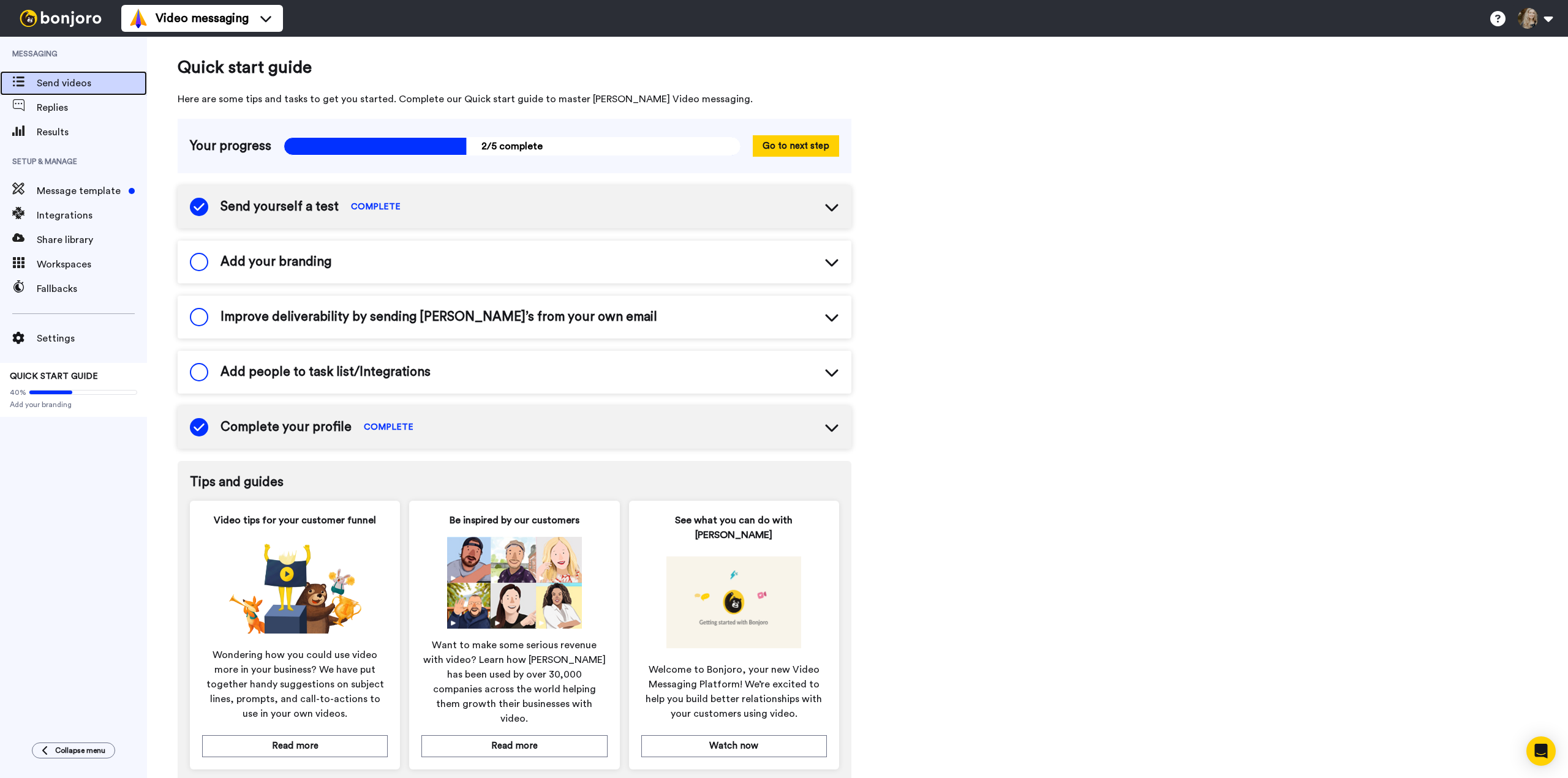
click at [56, 88] on span "Send videos" at bounding box center [92, 82] width 111 height 14
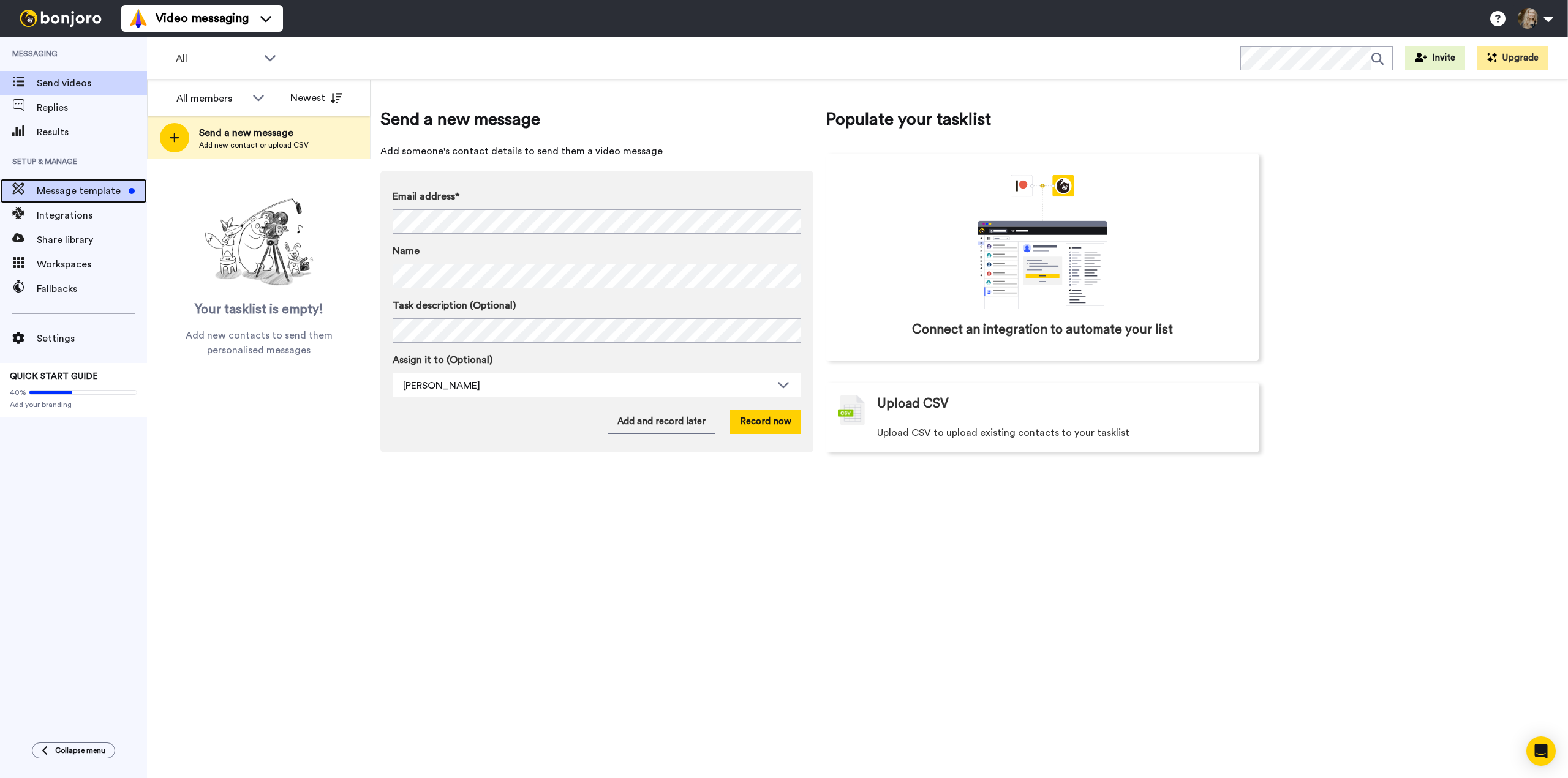
click at [87, 187] on span "Message template" at bounding box center [80, 191] width 87 height 14
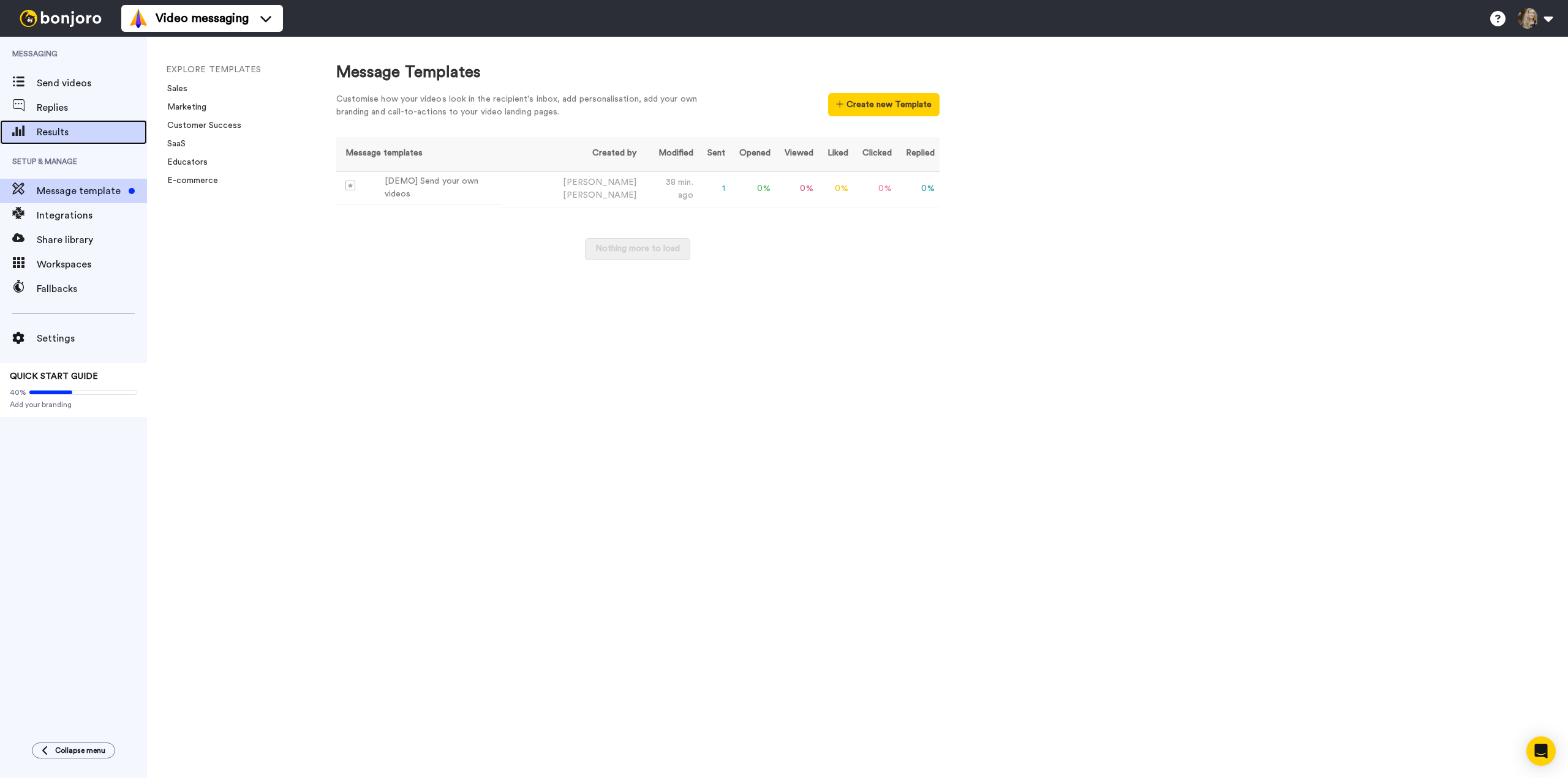
click at [66, 137] on span "Results" at bounding box center [92, 132] width 111 height 14
